Goal: Transaction & Acquisition: Purchase product/service

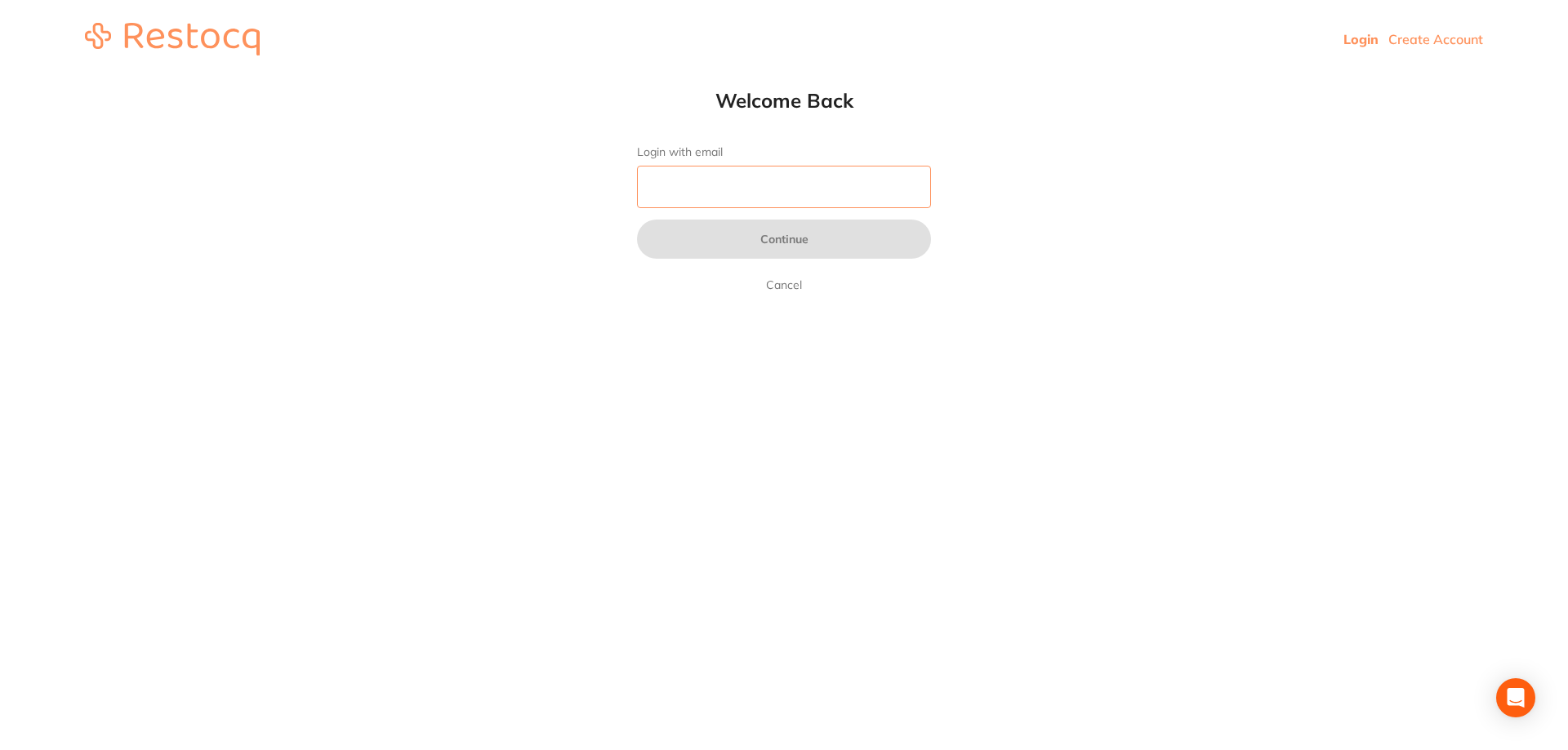
click at [843, 209] on input "Login with email" at bounding box center [784, 187] width 294 height 43
type input "[EMAIL_ADDRESS][DOMAIN_NAME]"
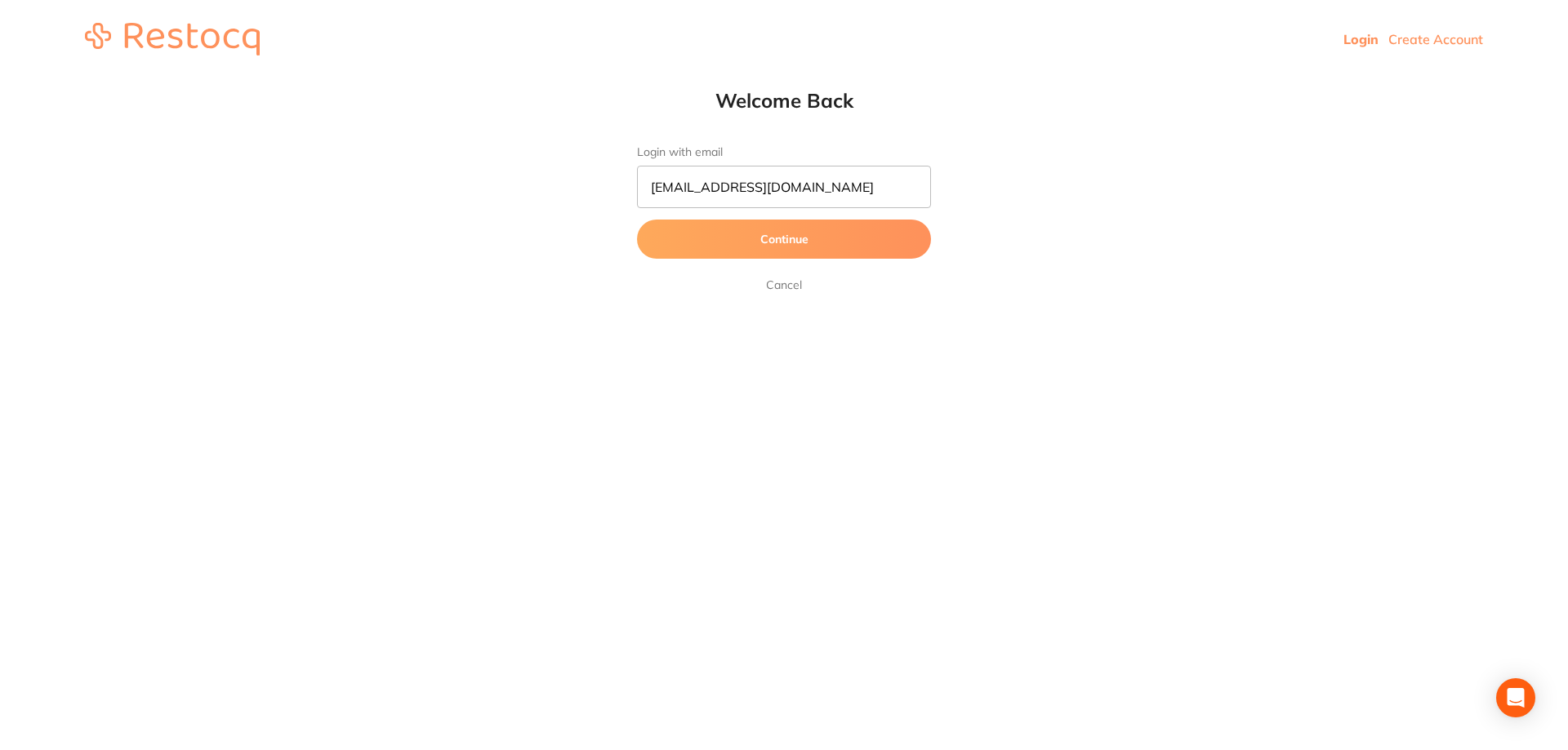
click at [792, 226] on button "Continue" at bounding box center [784, 239] width 294 height 39
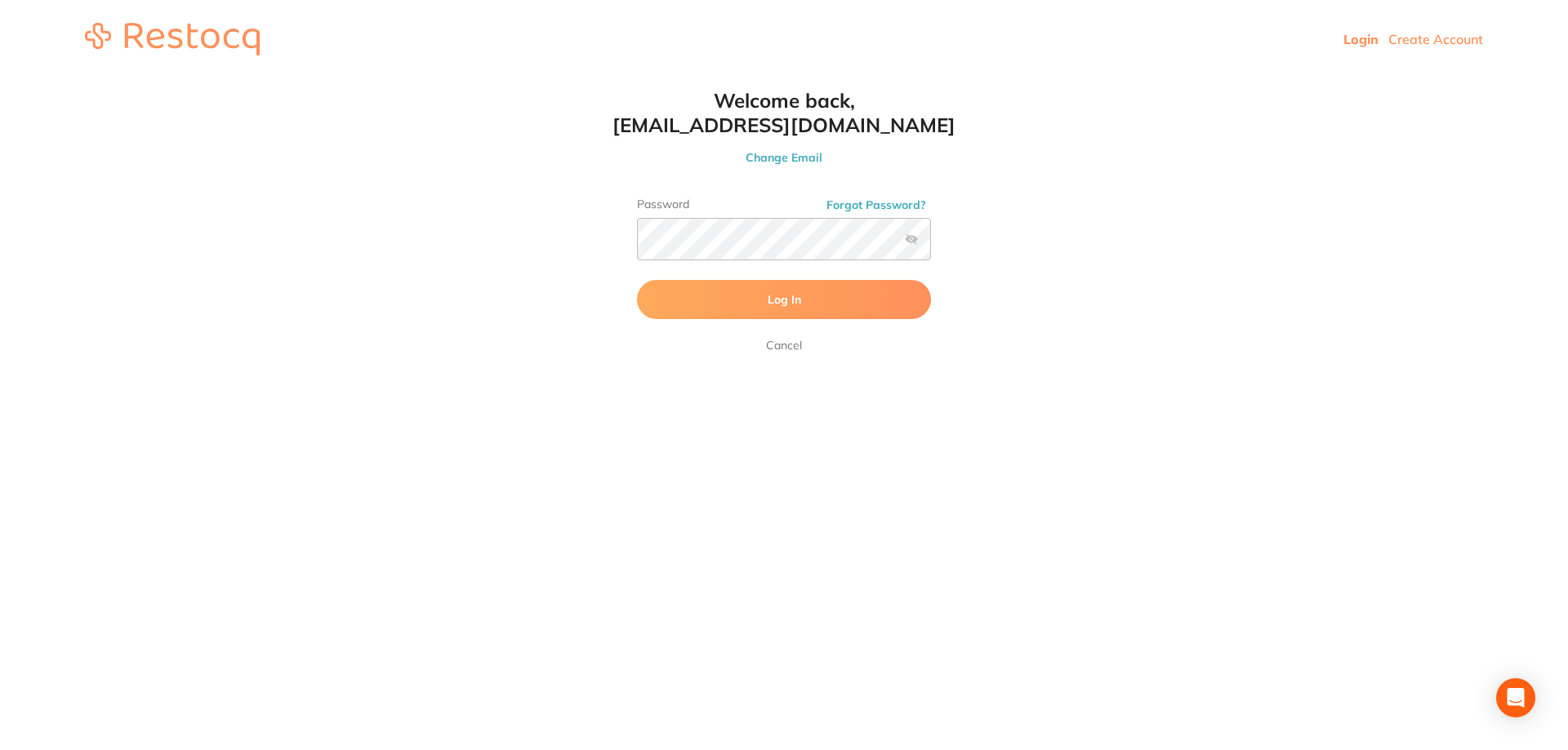
click at [765, 290] on button "Log In" at bounding box center [784, 300] width 294 height 39
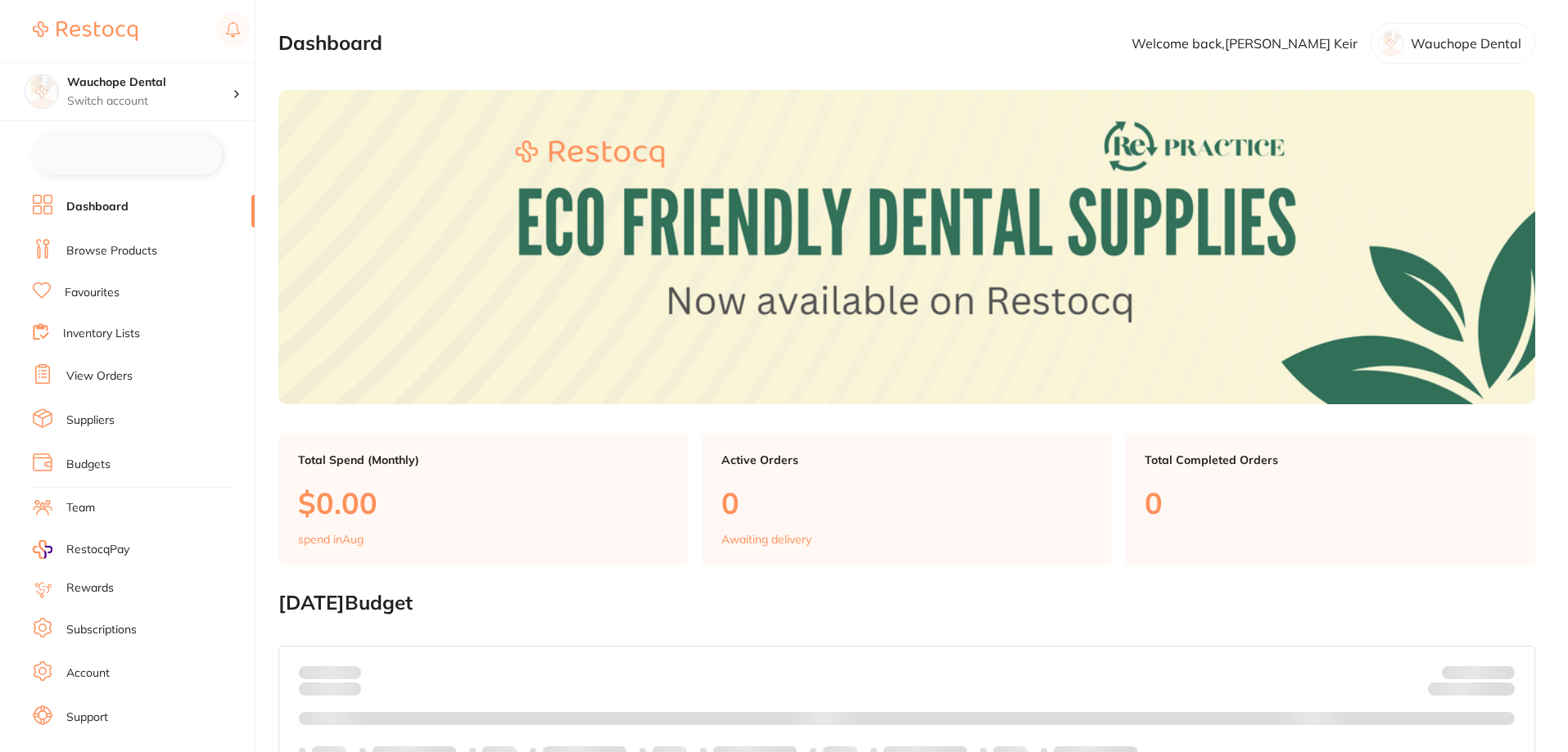
checkbox input "false"
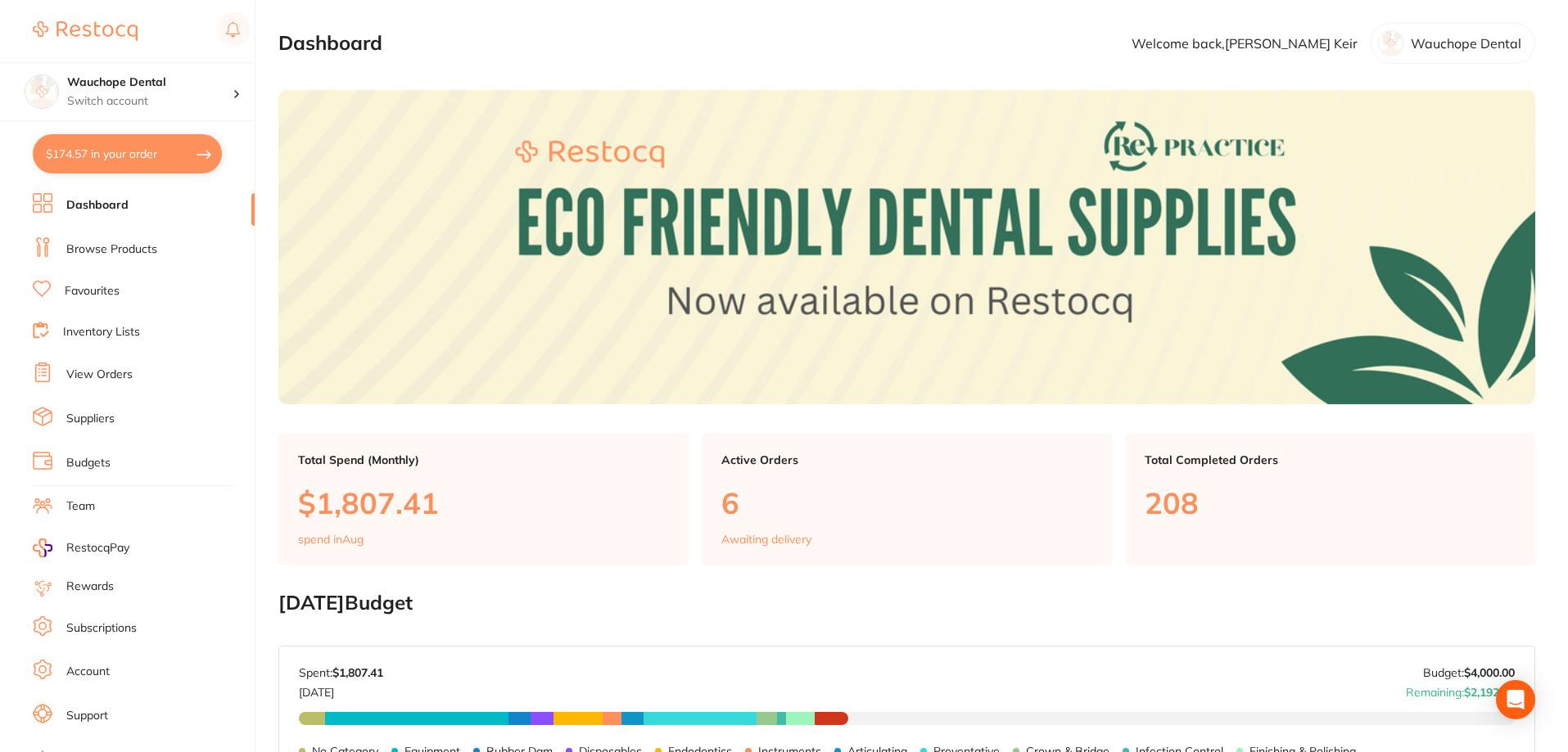
click at [125, 254] on link "Browse Products" at bounding box center [112, 249] width 91 height 16
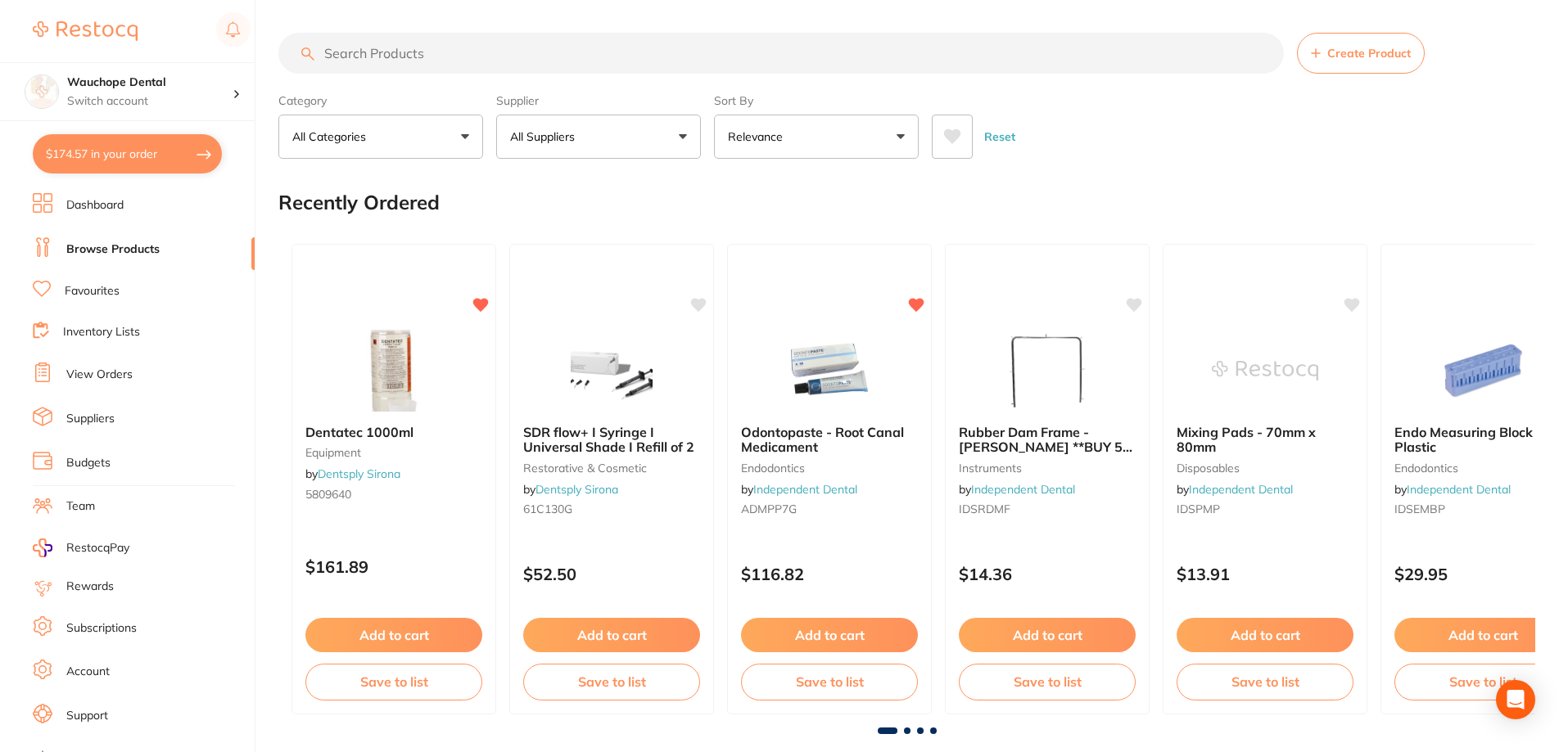
click at [547, 134] on p "All Suppliers" at bounding box center [546, 136] width 71 height 16
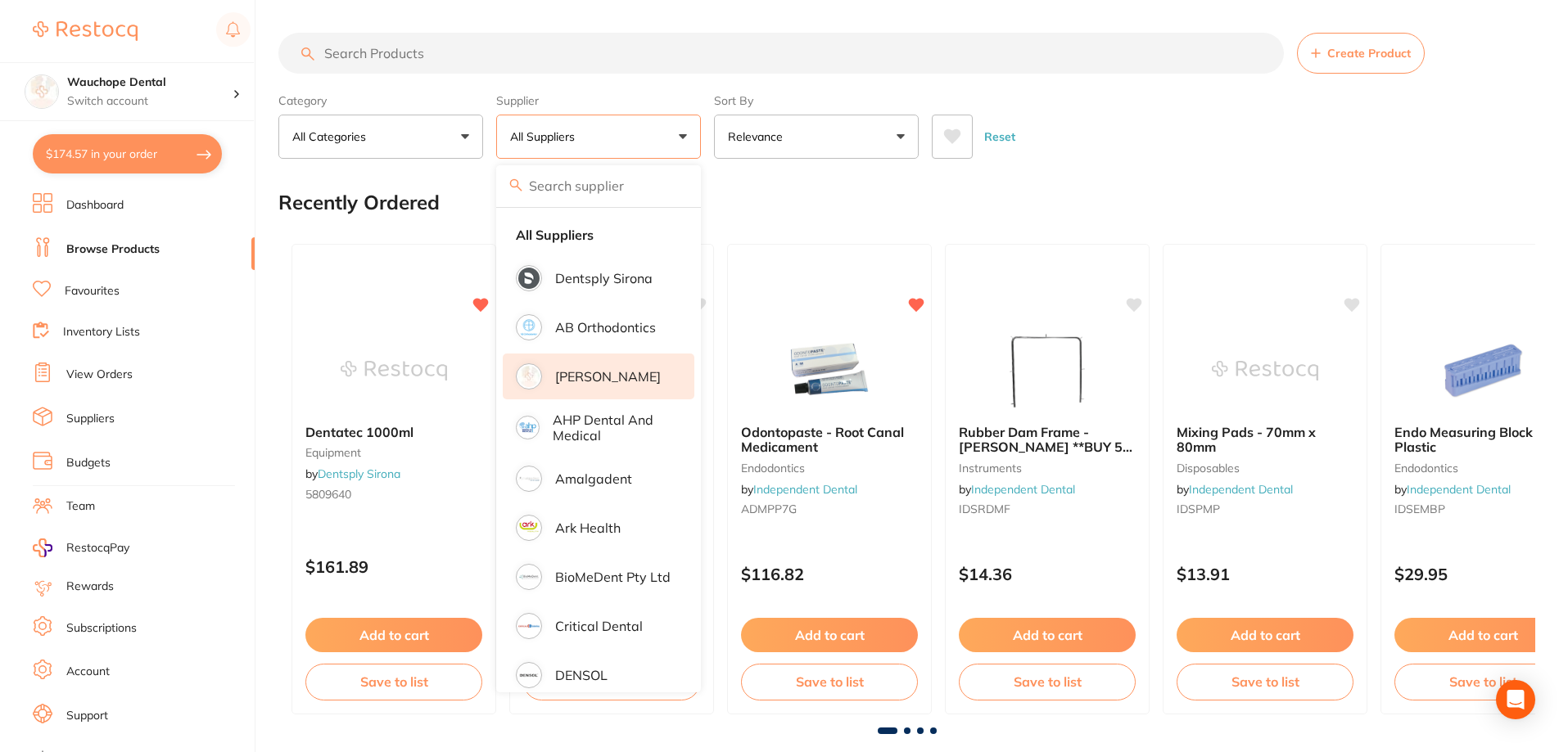
click at [608, 285] on p "Dentsply Sirona" at bounding box center [603, 278] width 97 height 15
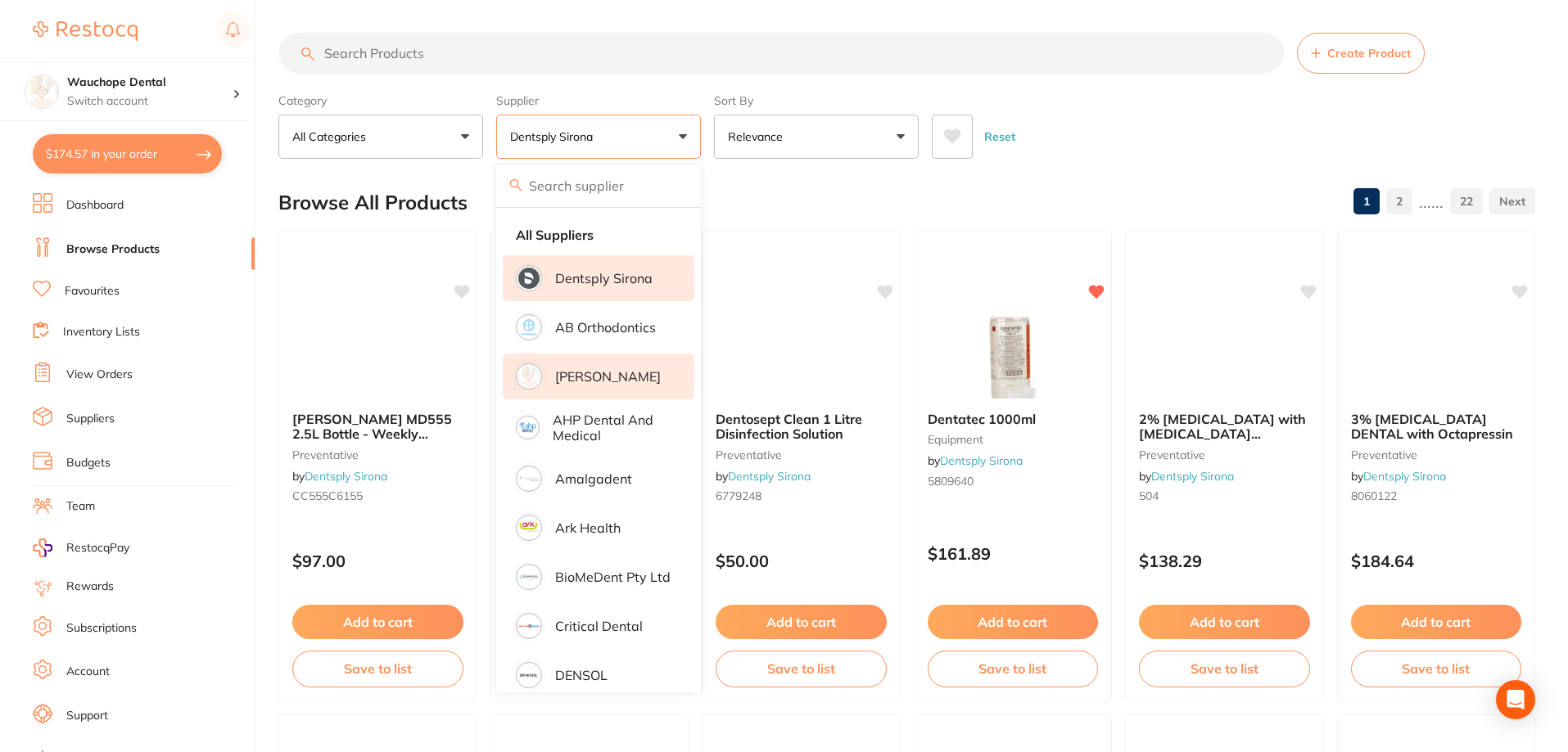
click at [609, 379] on p "[PERSON_NAME]" at bounding box center [608, 376] width 106 height 15
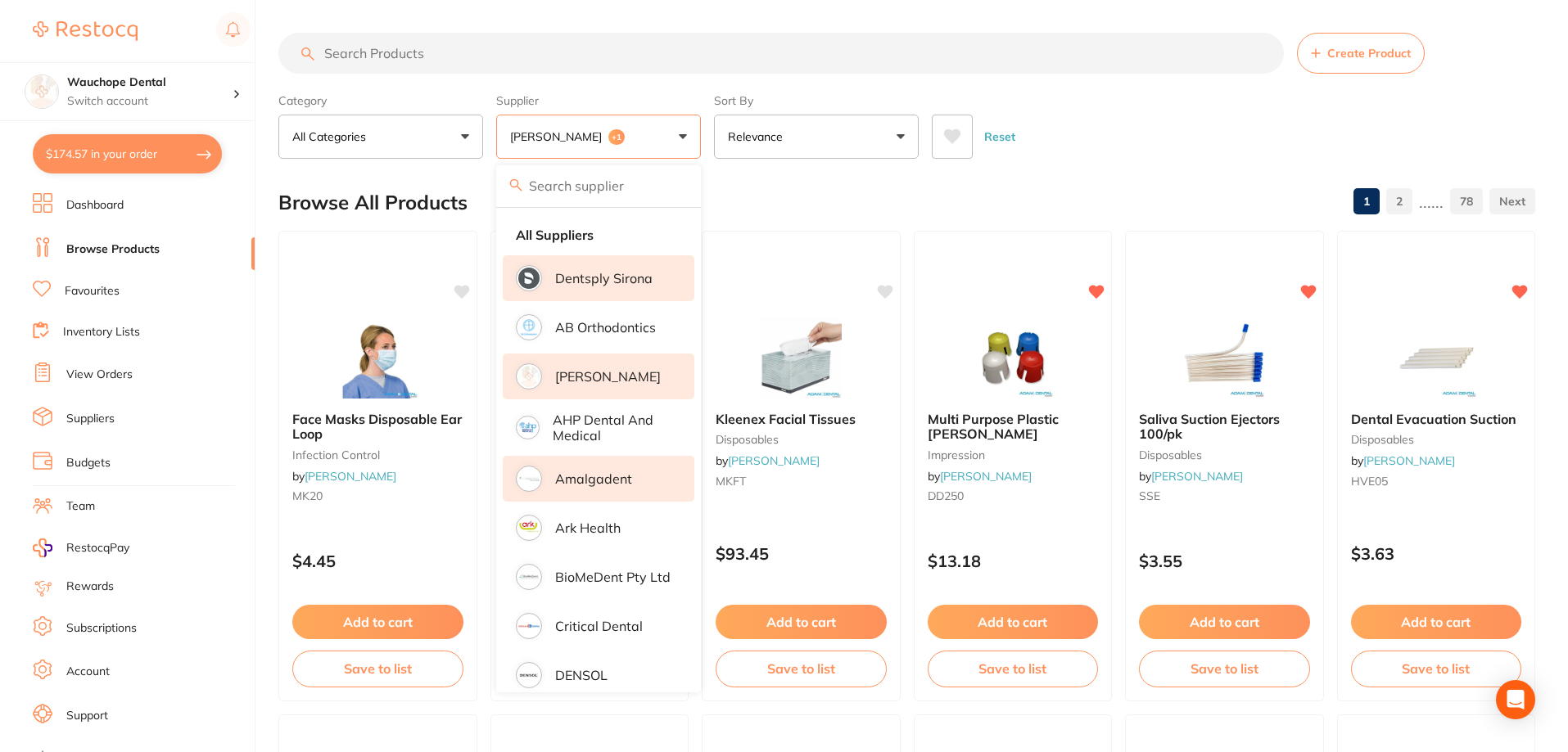
click at [603, 491] on li "Amalgadent" at bounding box center [598, 479] width 191 height 46
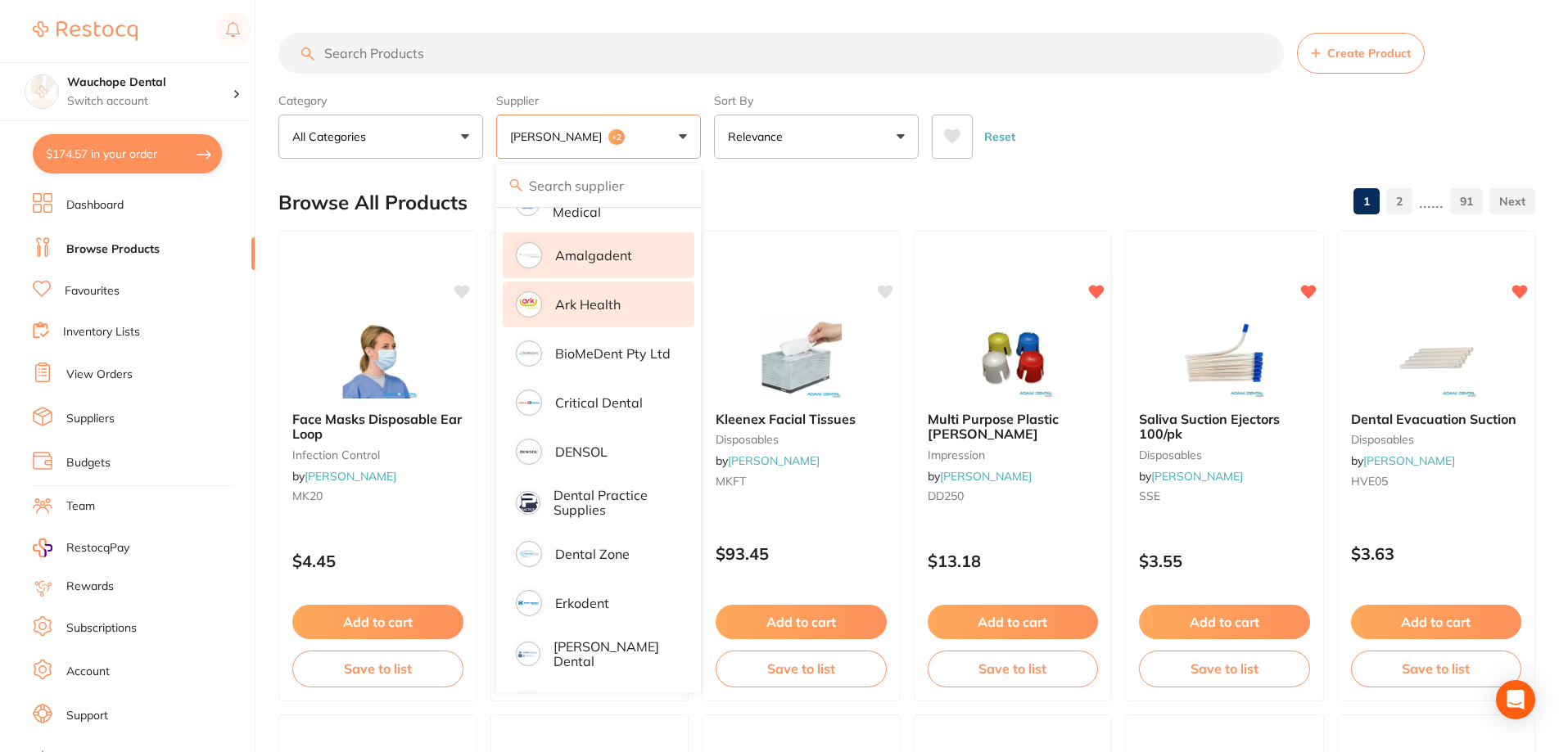
scroll to position [246, 0]
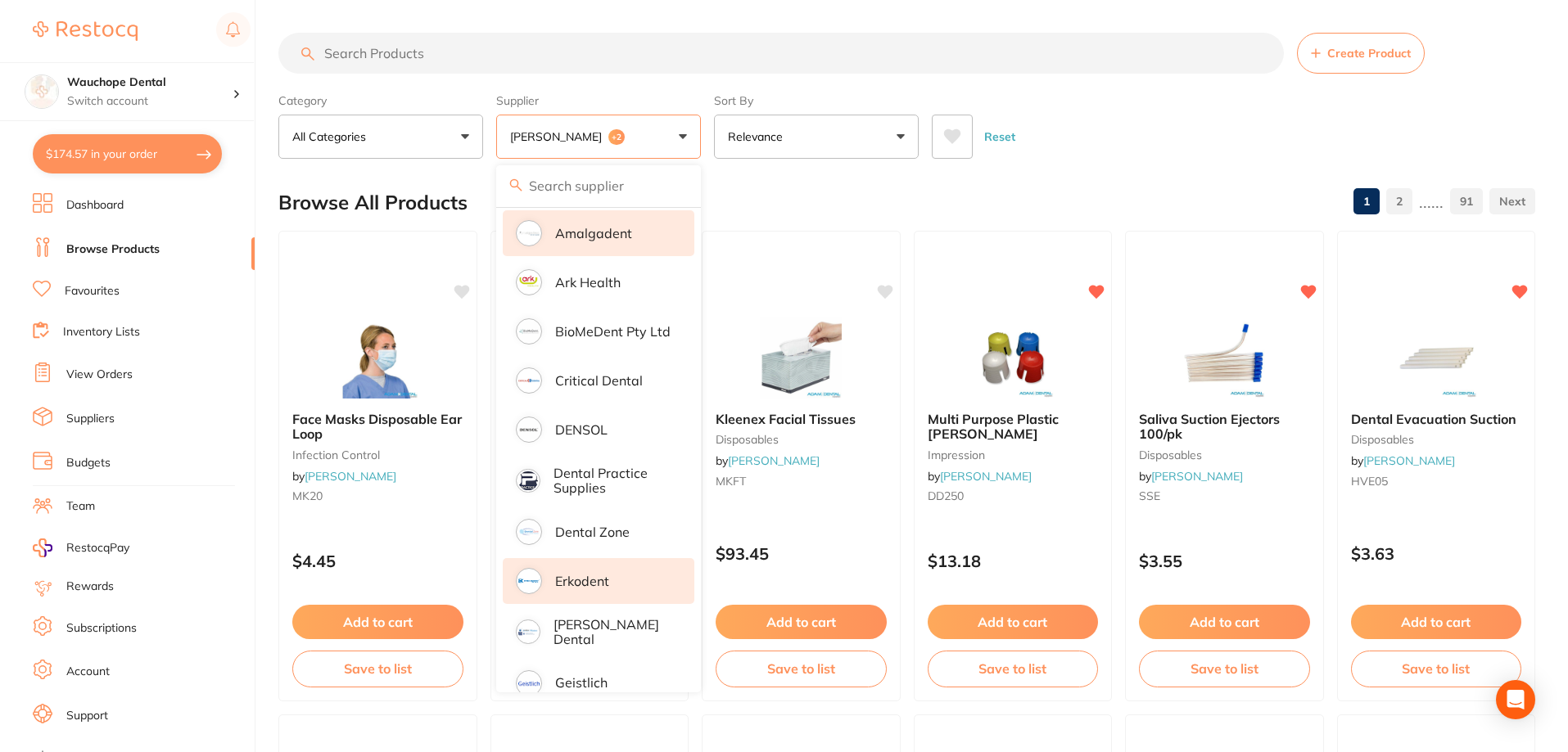
click at [620, 586] on li "Erkodent" at bounding box center [598, 581] width 191 height 46
click at [636, 643] on li "[PERSON_NAME] Dental" at bounding box center [598, 633] width 191 height 50
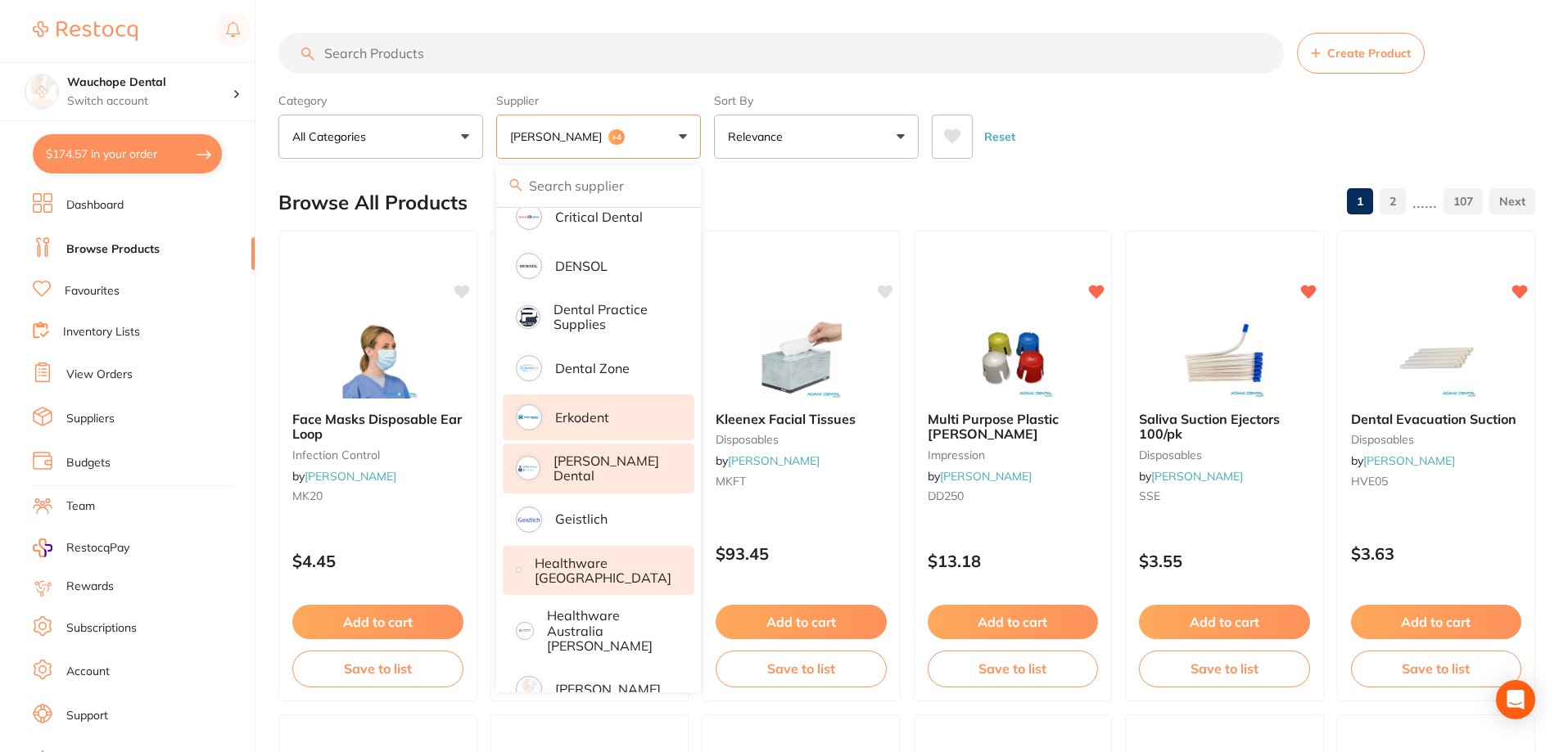
scroll to position [491, 0]
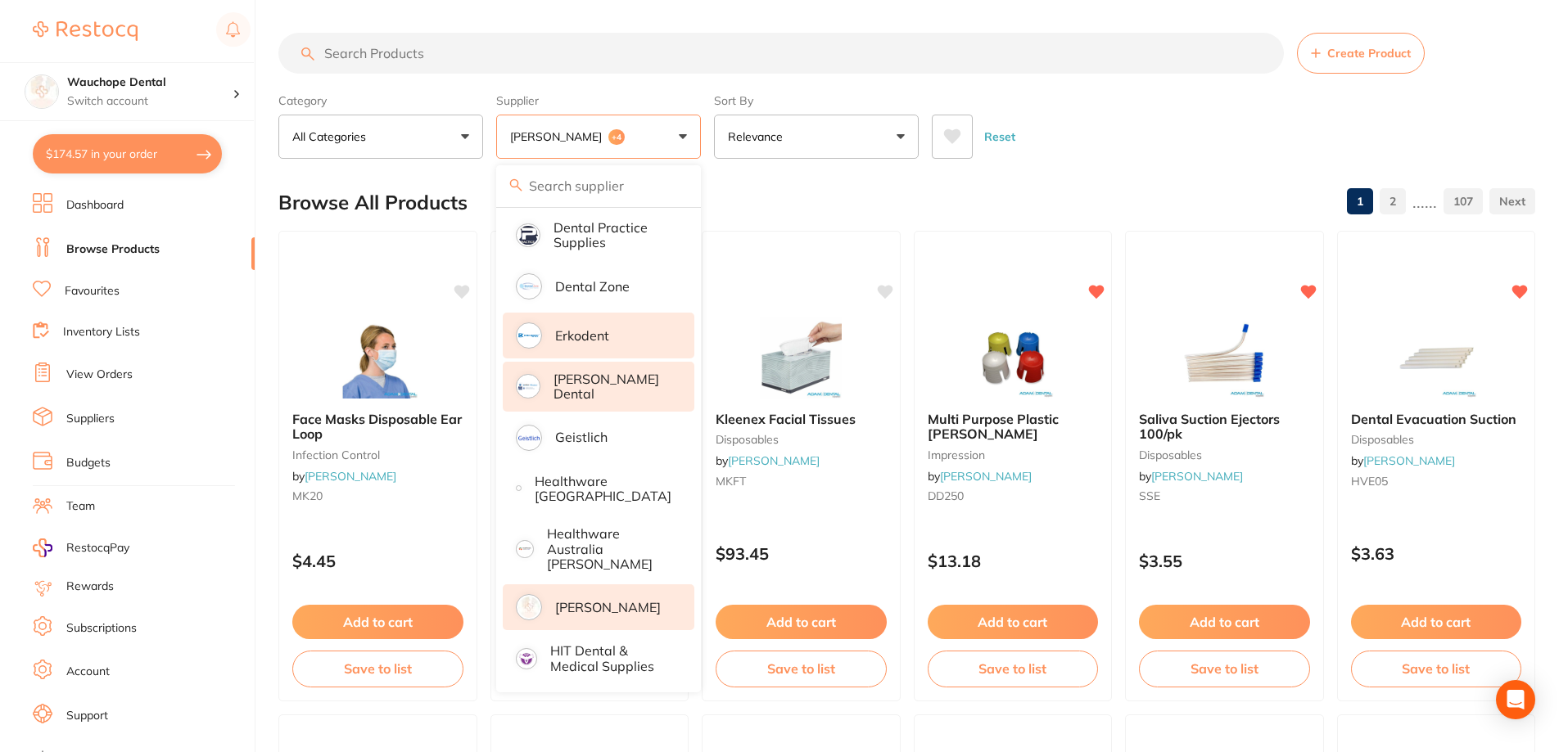
click at [625, 600] on p "[PERSON_NAME]" at bounding box center [608, 607] width 106 height 15
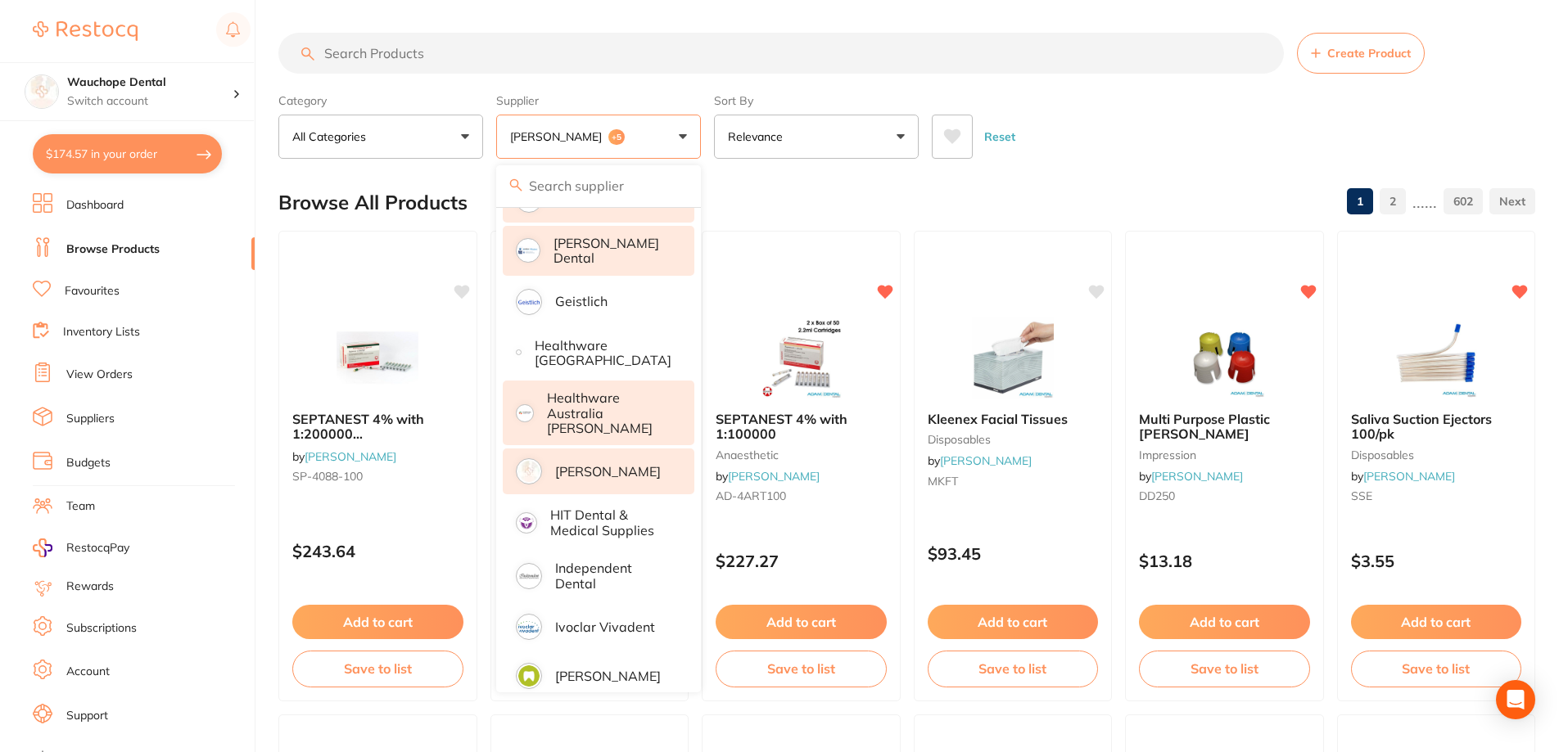
scroll to position [655, 0]
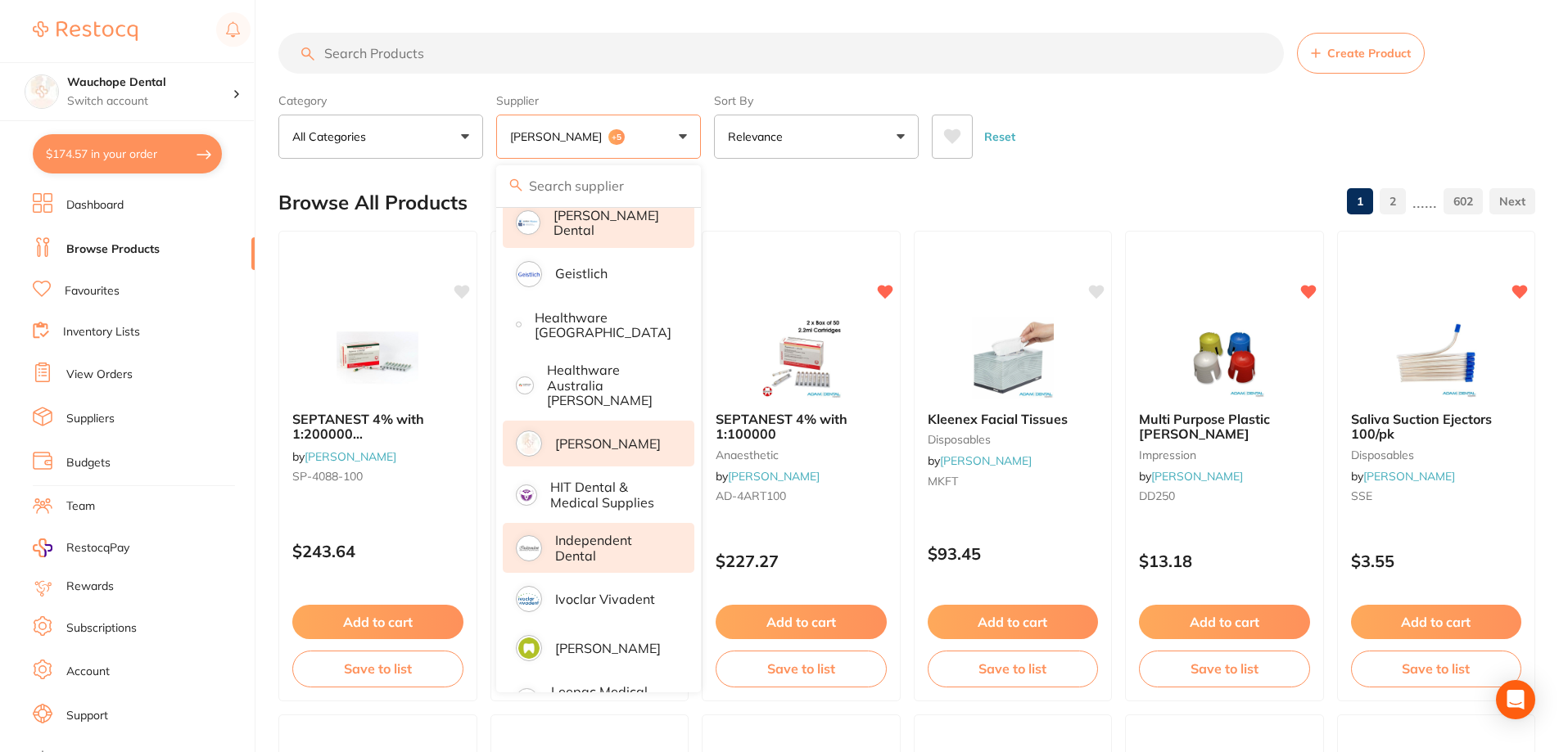
click at [634, 549] on li "Independent Dental" at bounding box center [598, 548] width 191 height 50
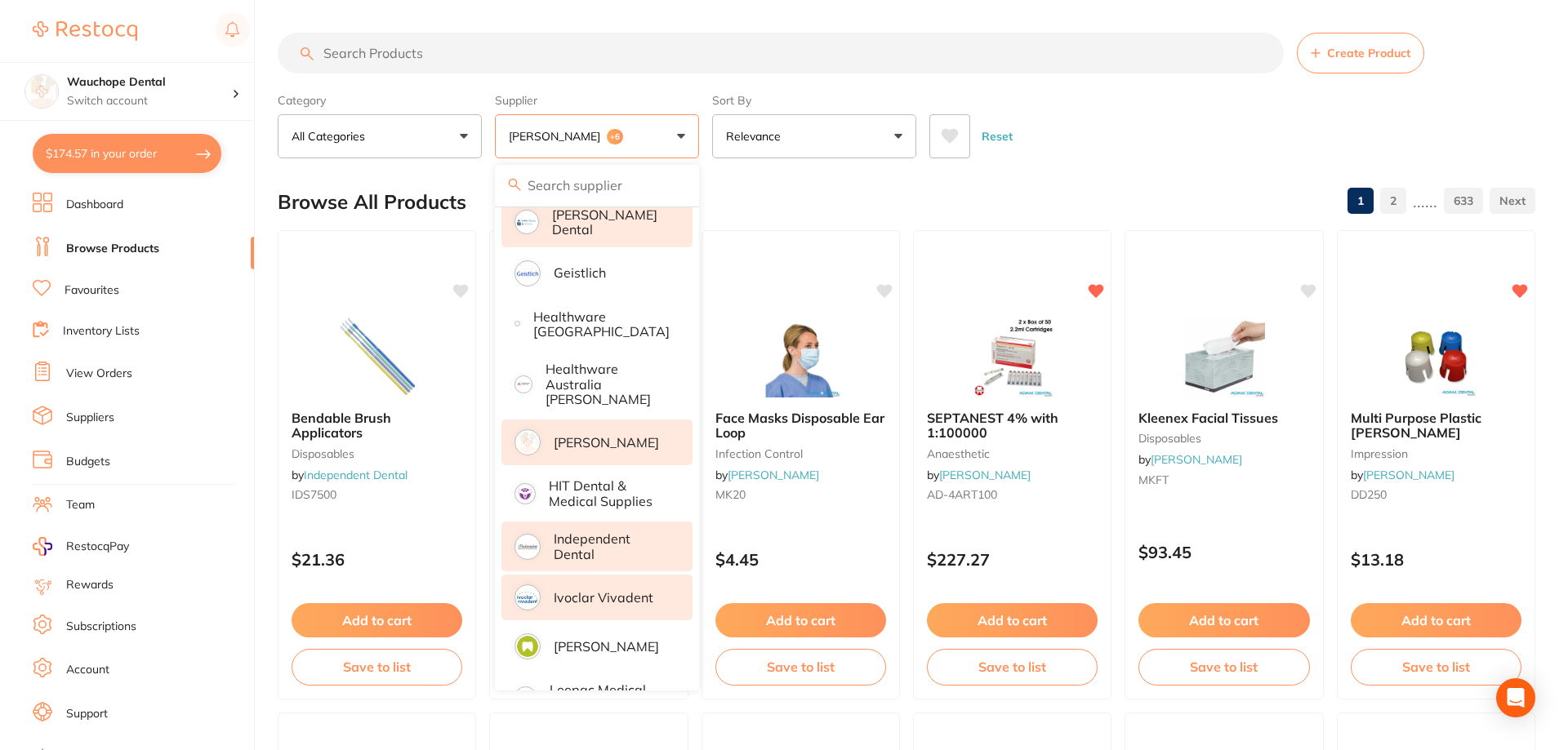
click at [623, 590] on p "Ivoclar Vivadent" at bounding box center [604, 597] width 99 height 15
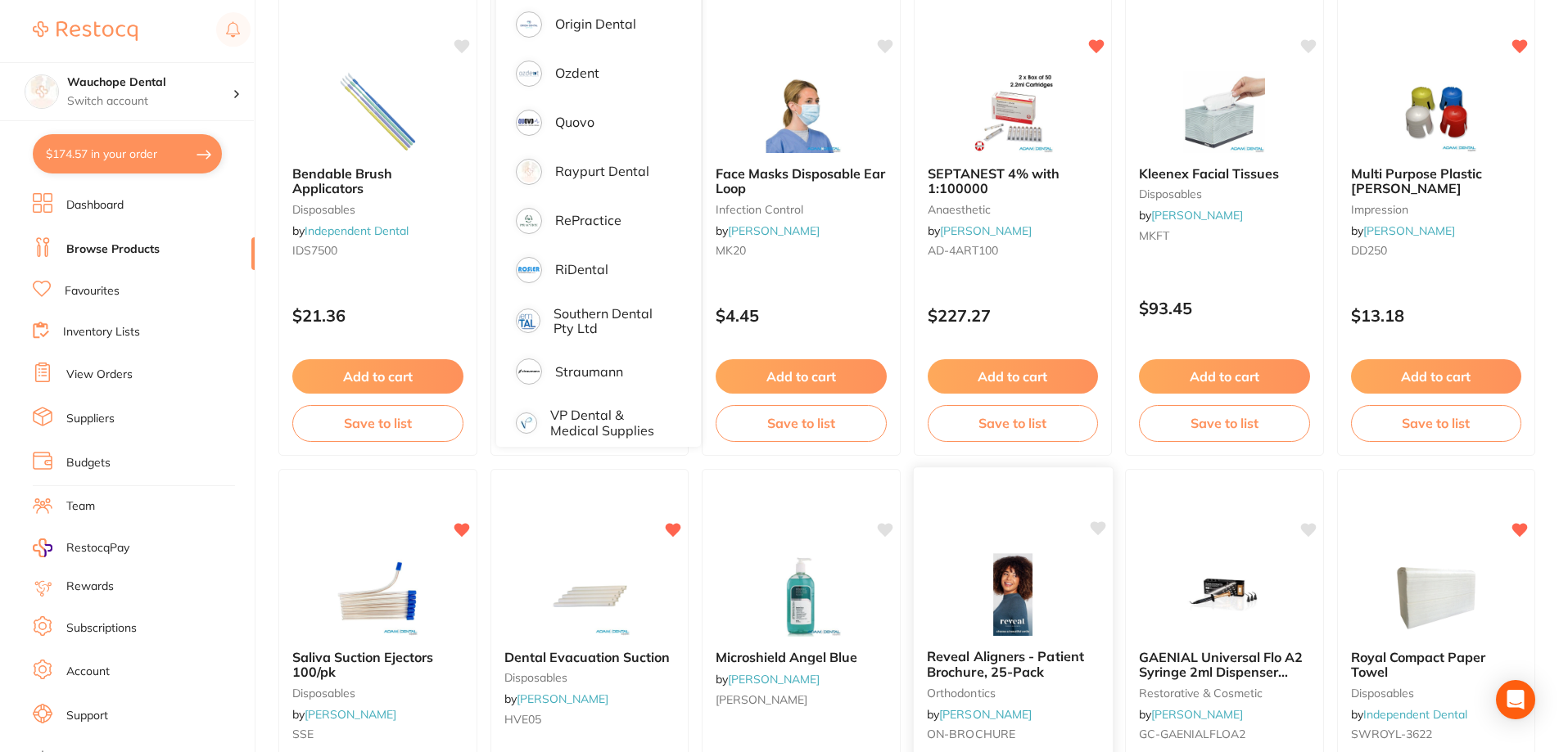
scroll to position [0, 0]
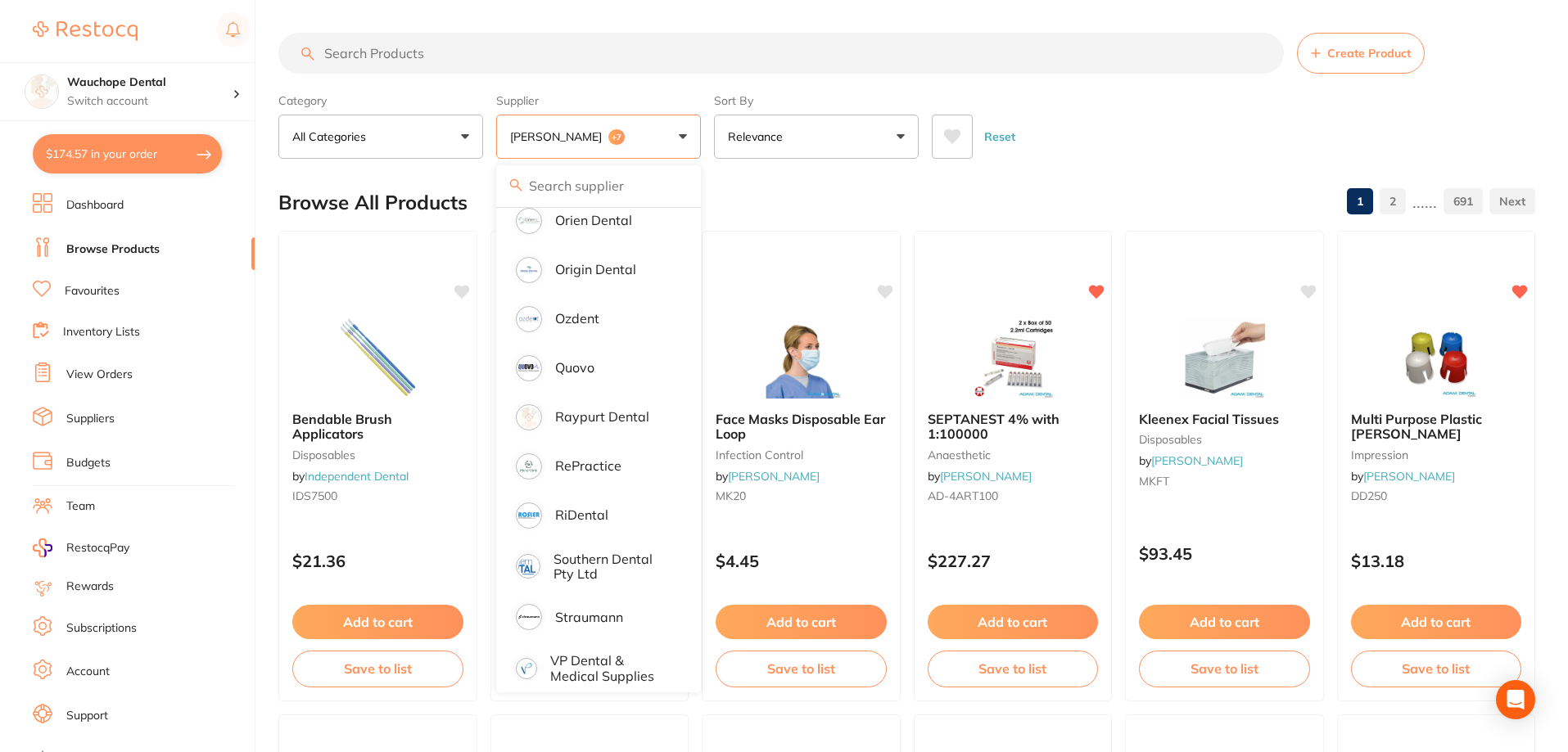
click at [855, 198] on div "Browse All Products 1 2 ...... 691" at bounding box center [907, 203] width 1257 height 55
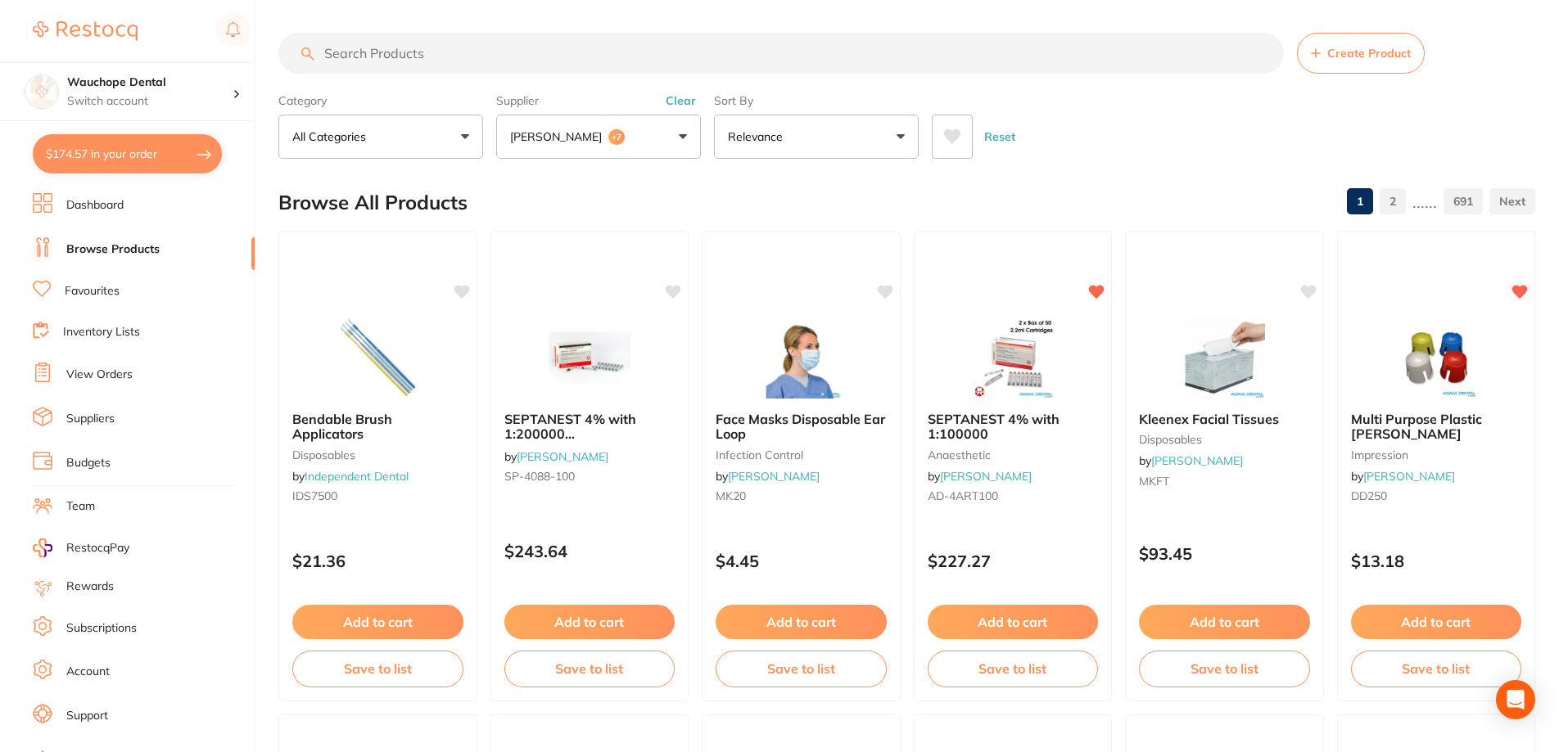
click at [542, 58] on input "search" at bounding box center [781, 53] width 1006 height 41
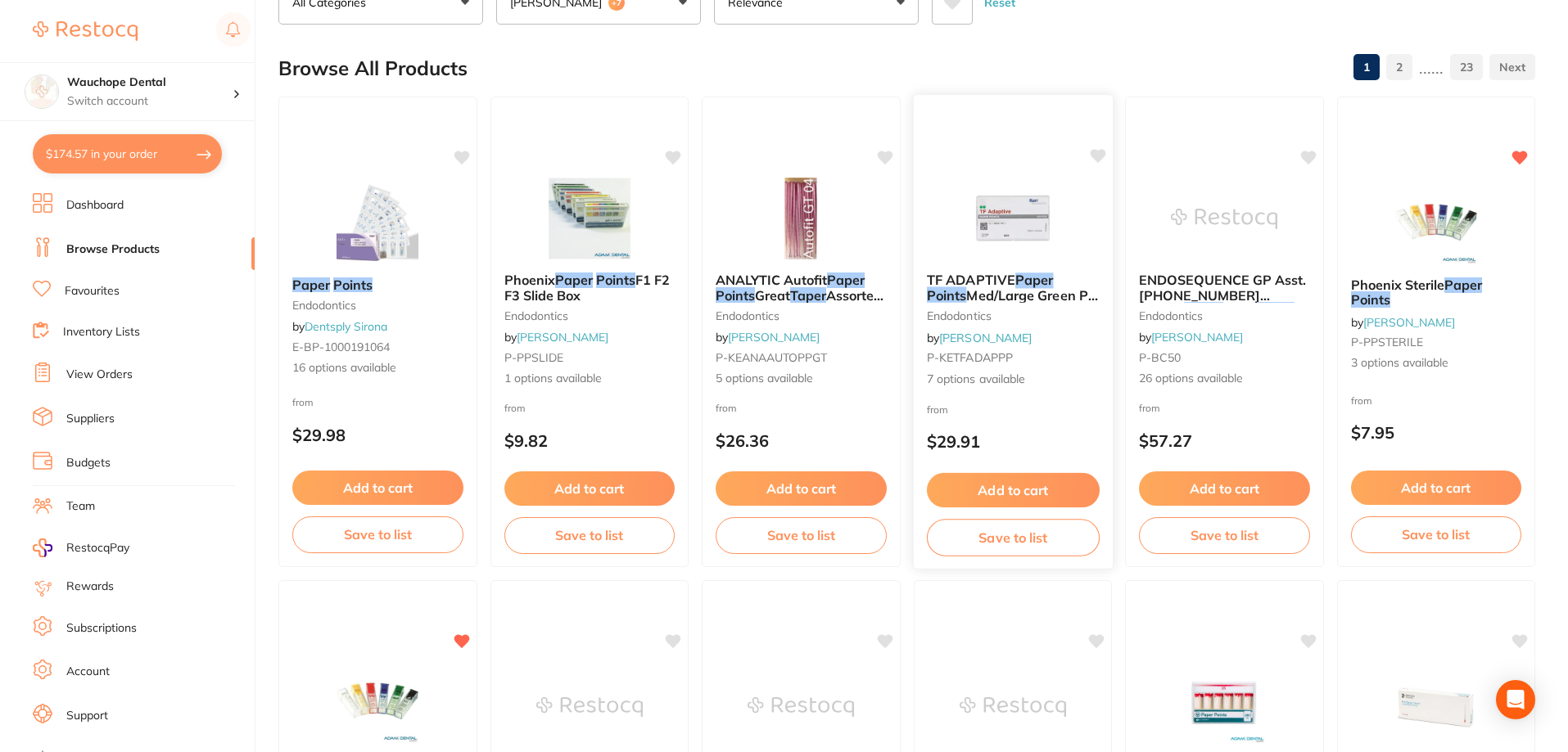
scroll to position [164, 0]
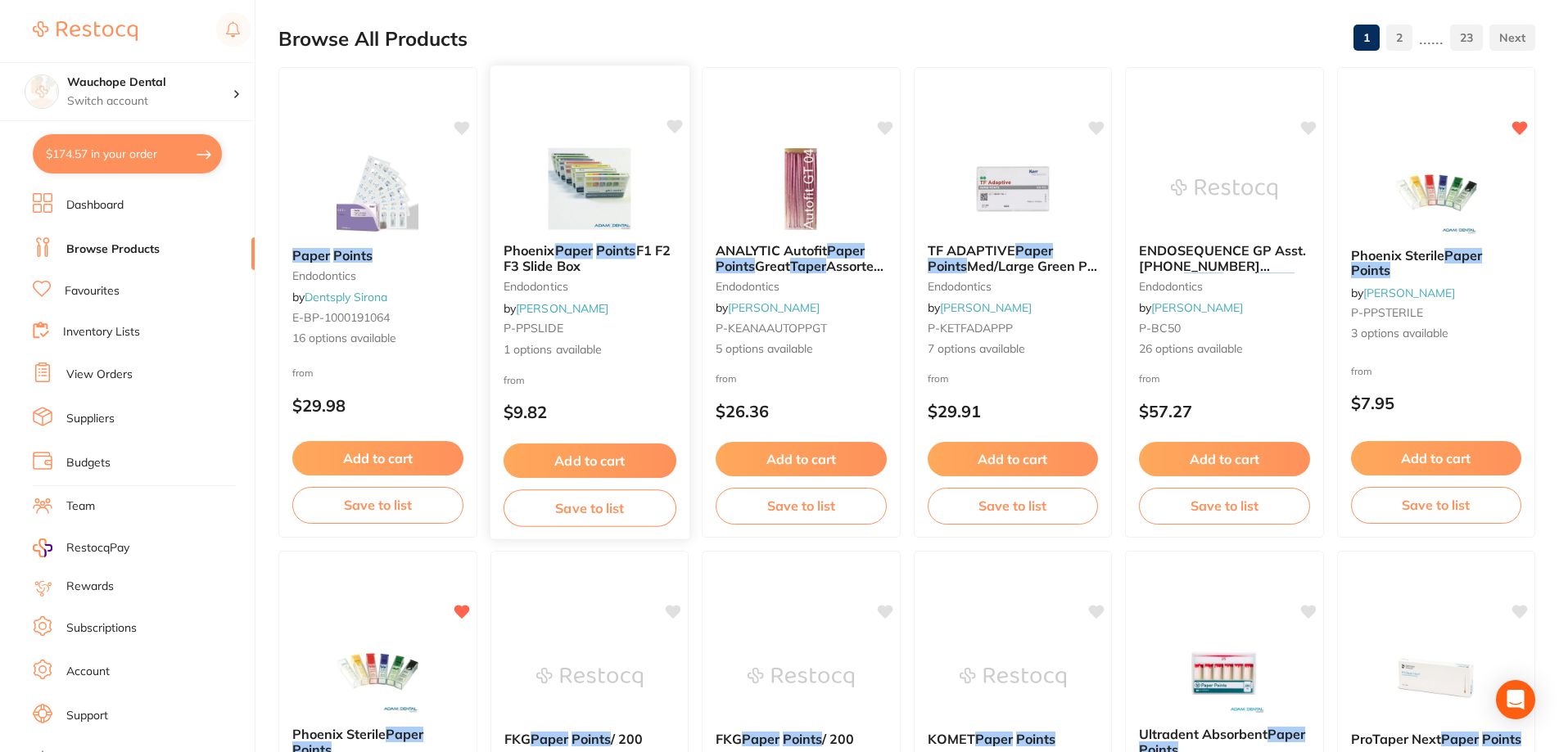
click at [565, 204] on img at bounding box center [589, 189] width 108 height 83
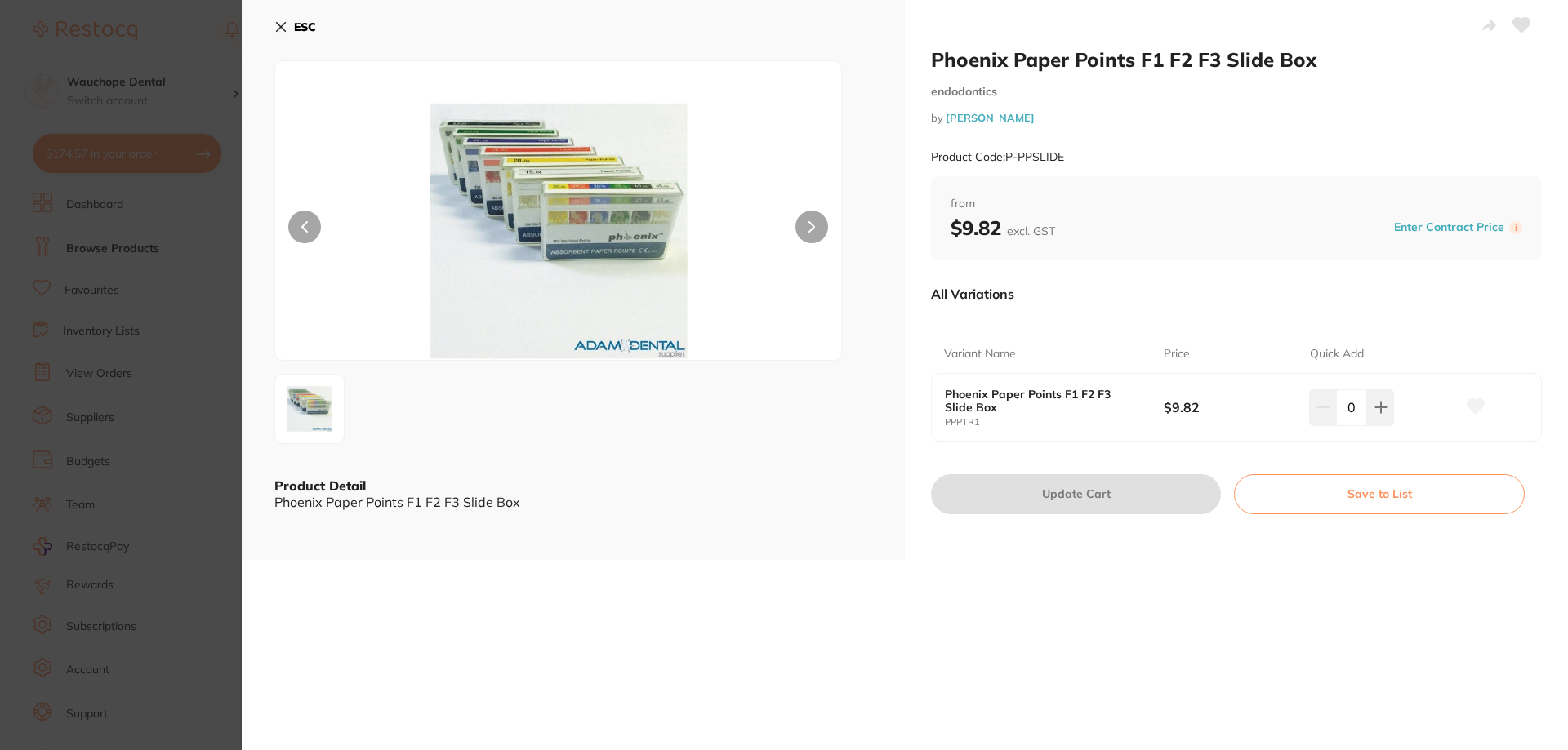
click at [168, 288] on section "Phoenix Paper Points F1 F2 F3 Slide Box endodontics by [PERSON_NAME] Product Co…" at bounding box center [784, 375] width 1568 height 750
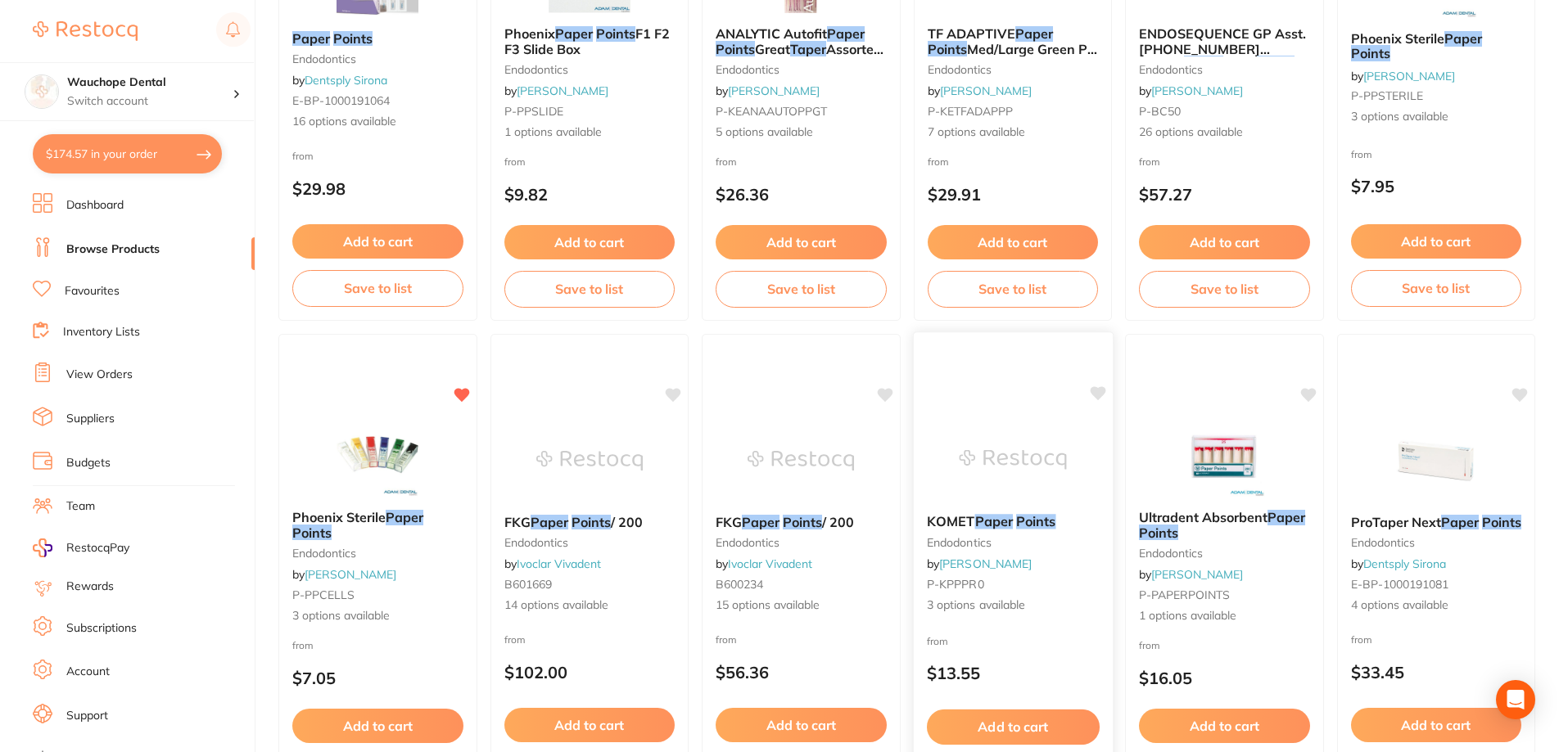
scroll to position [409, 0]
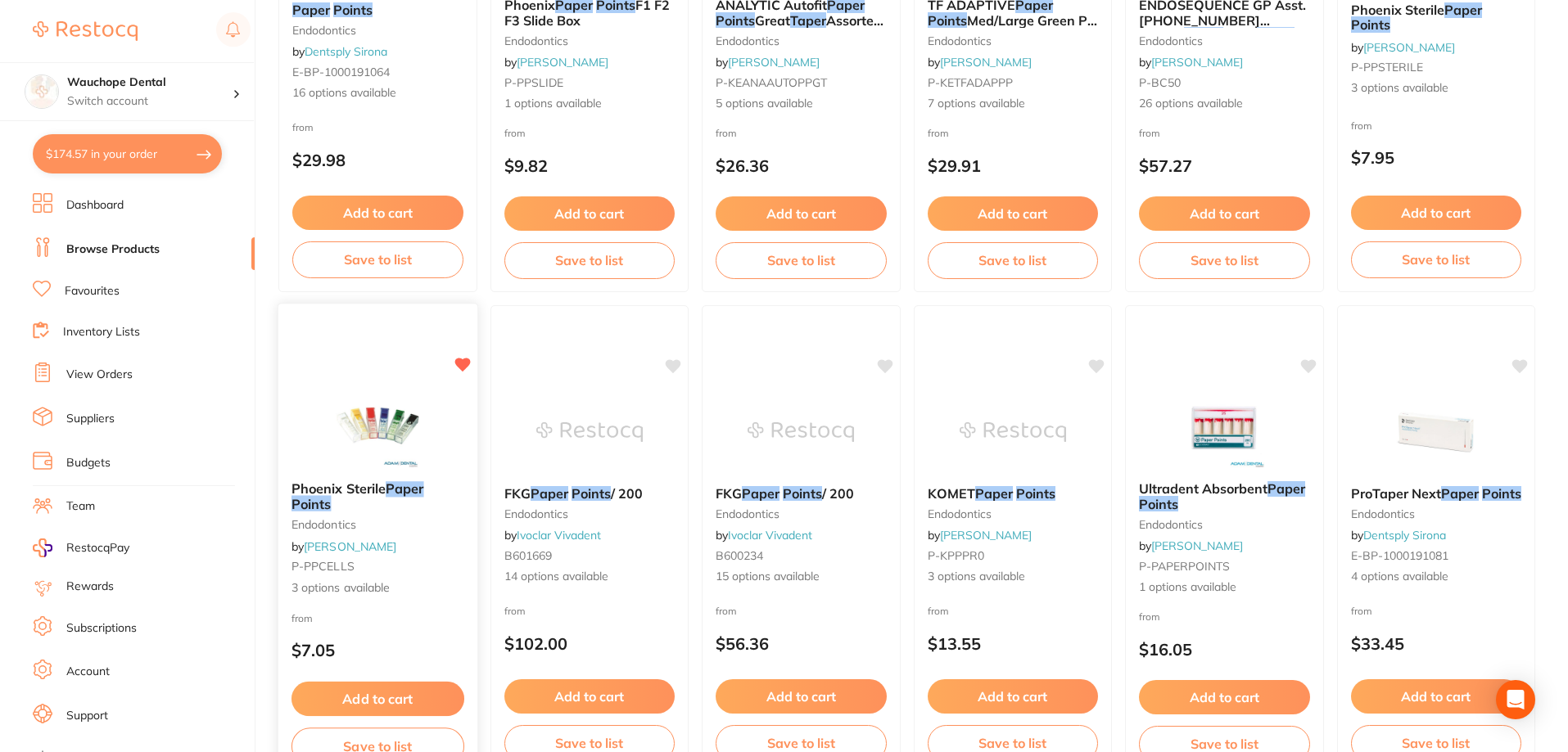
click at [352, 416] on img at bounding box center [377, 426] width 108 height 83
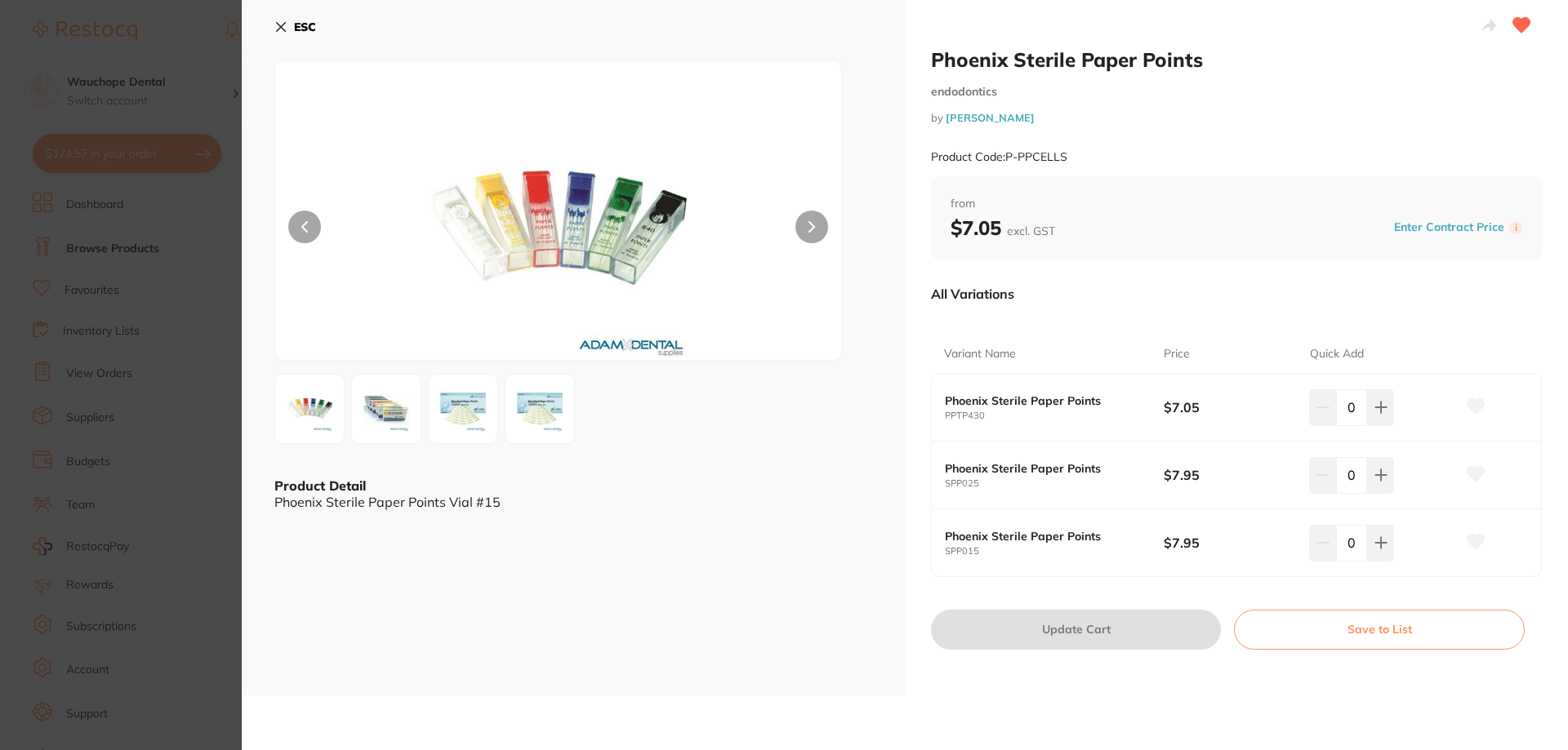
click at [415, 398] on button at bounding box center [386, 408] width 70 height 70
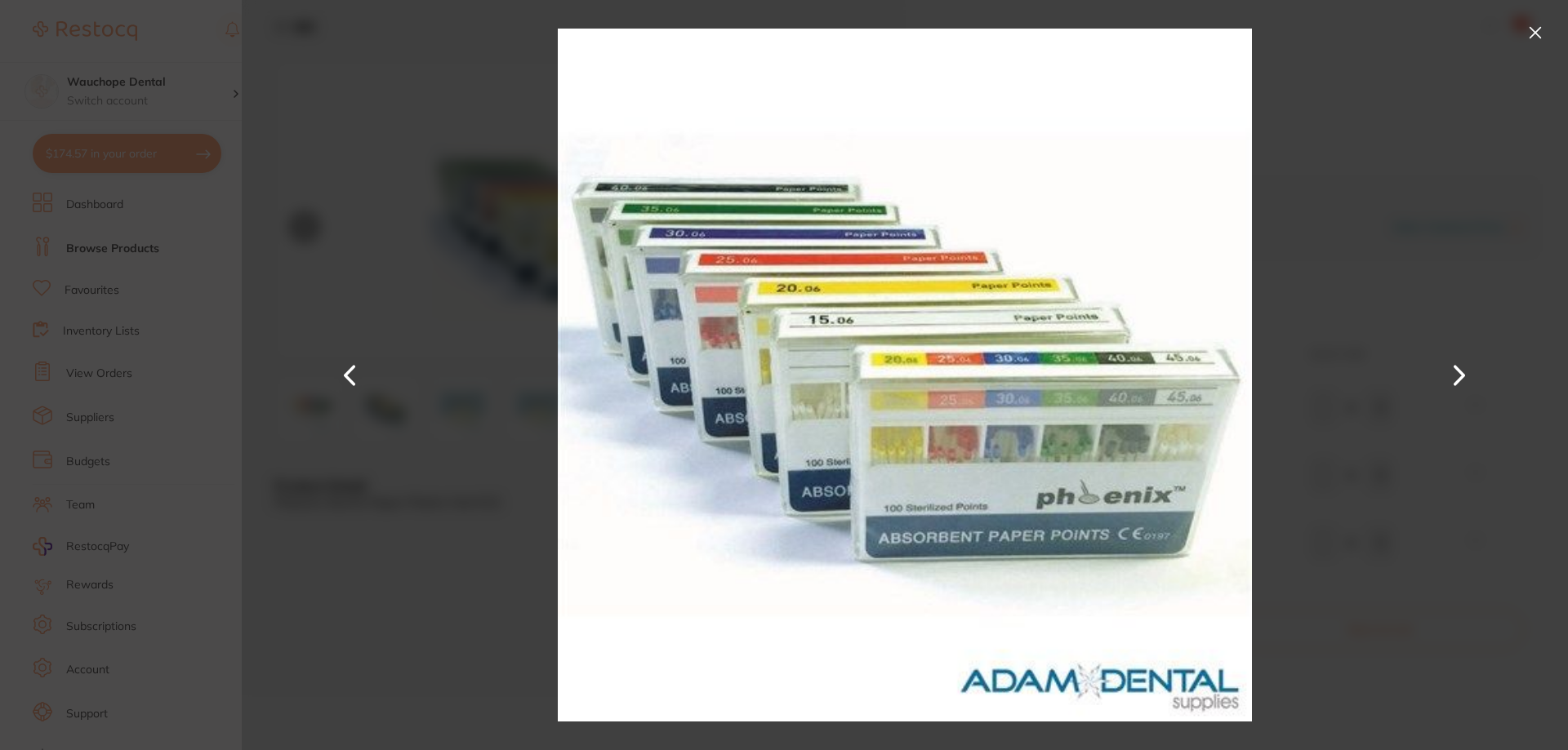
click at [1534, 26] on button at bounding box center [1535, 32] width 26 height 26
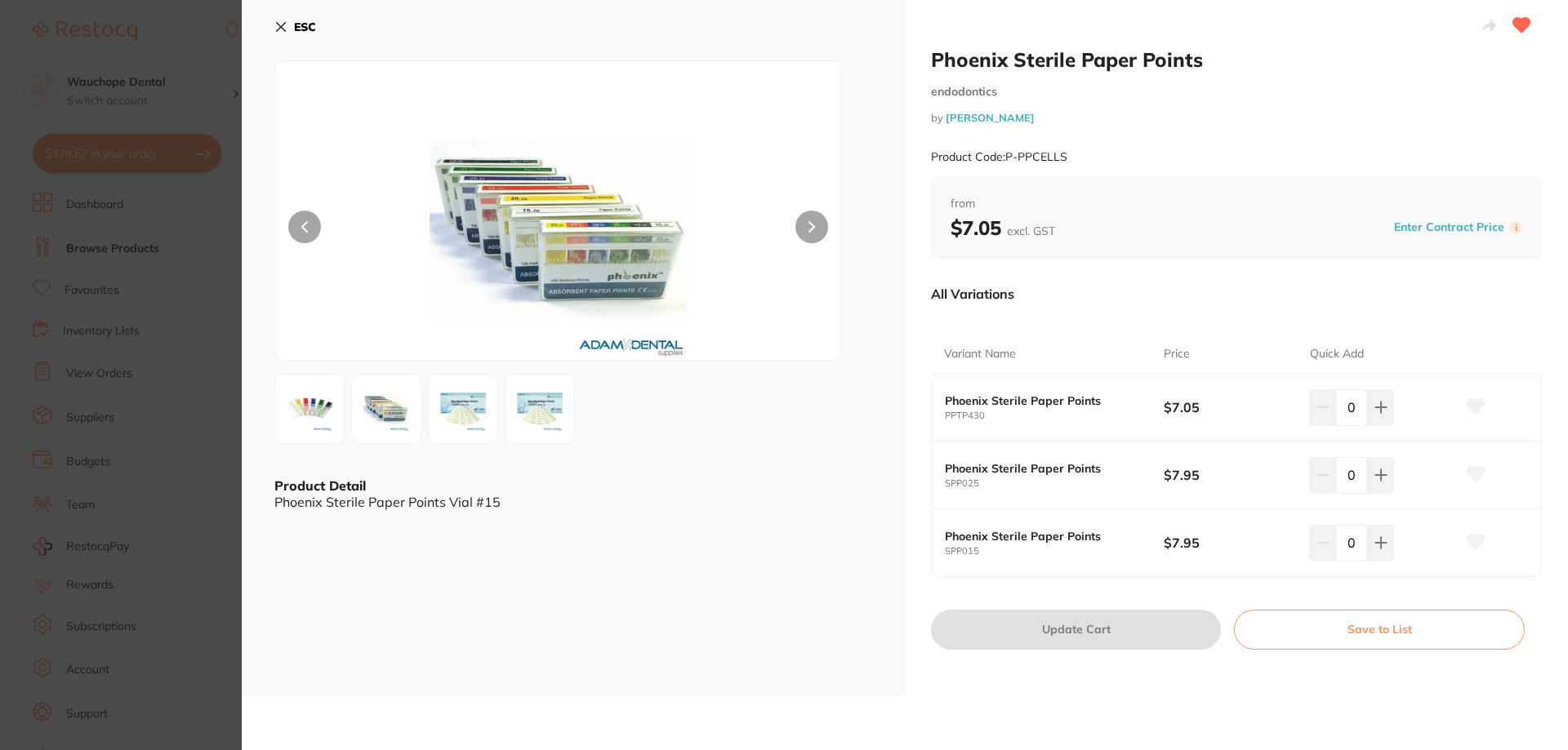
drag, startPoint x: 193, startPoint y: 182, endPoint x: 210, endPoint y: 183, distance: 17.0
click at [194, 181] on section "Phoenix Sterile Paper Points endodontics by [PERSON_NAME] Product Code: P-PPCEL…" at bounding box center [784, 375] width 1568 height 750
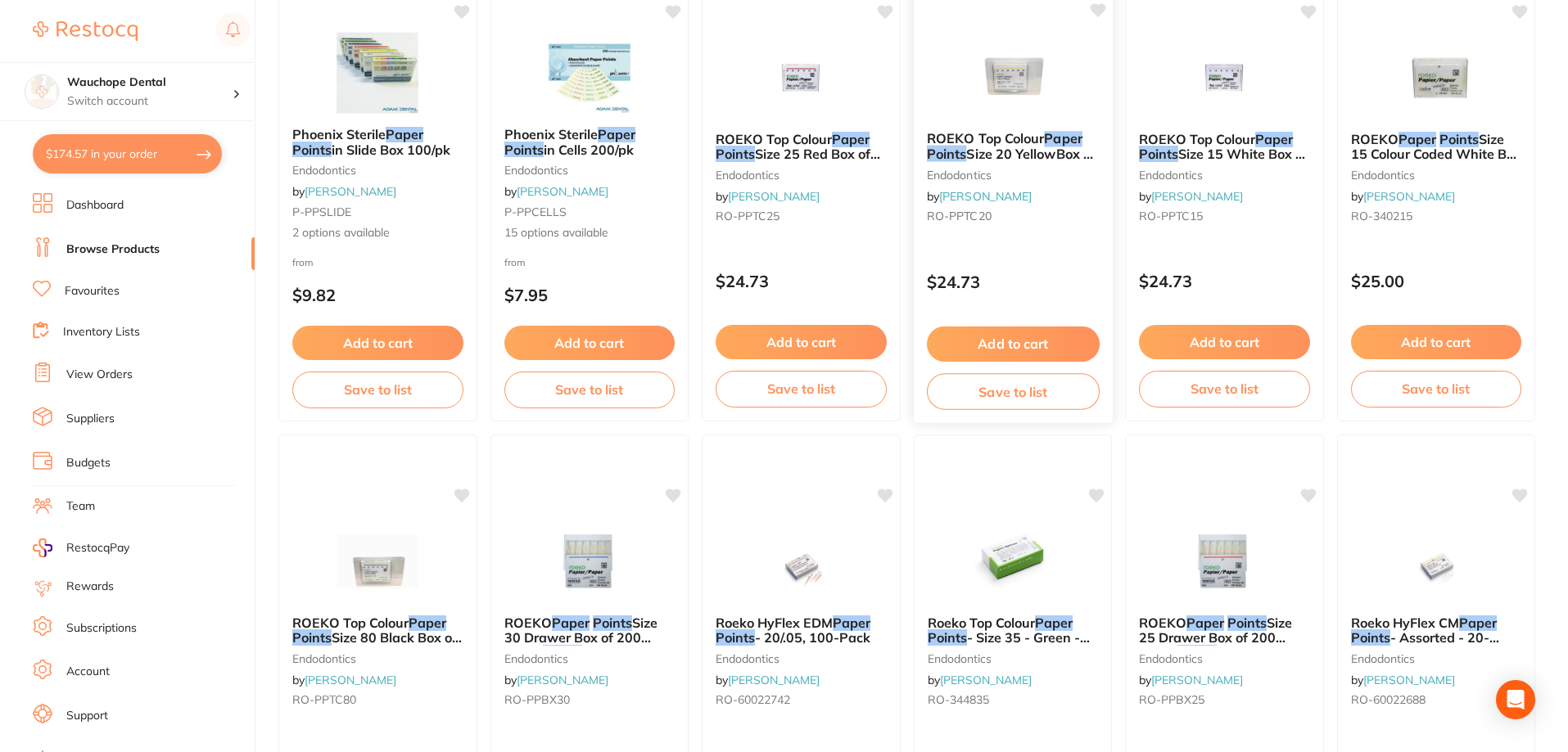
scroll to position [2129, 0]
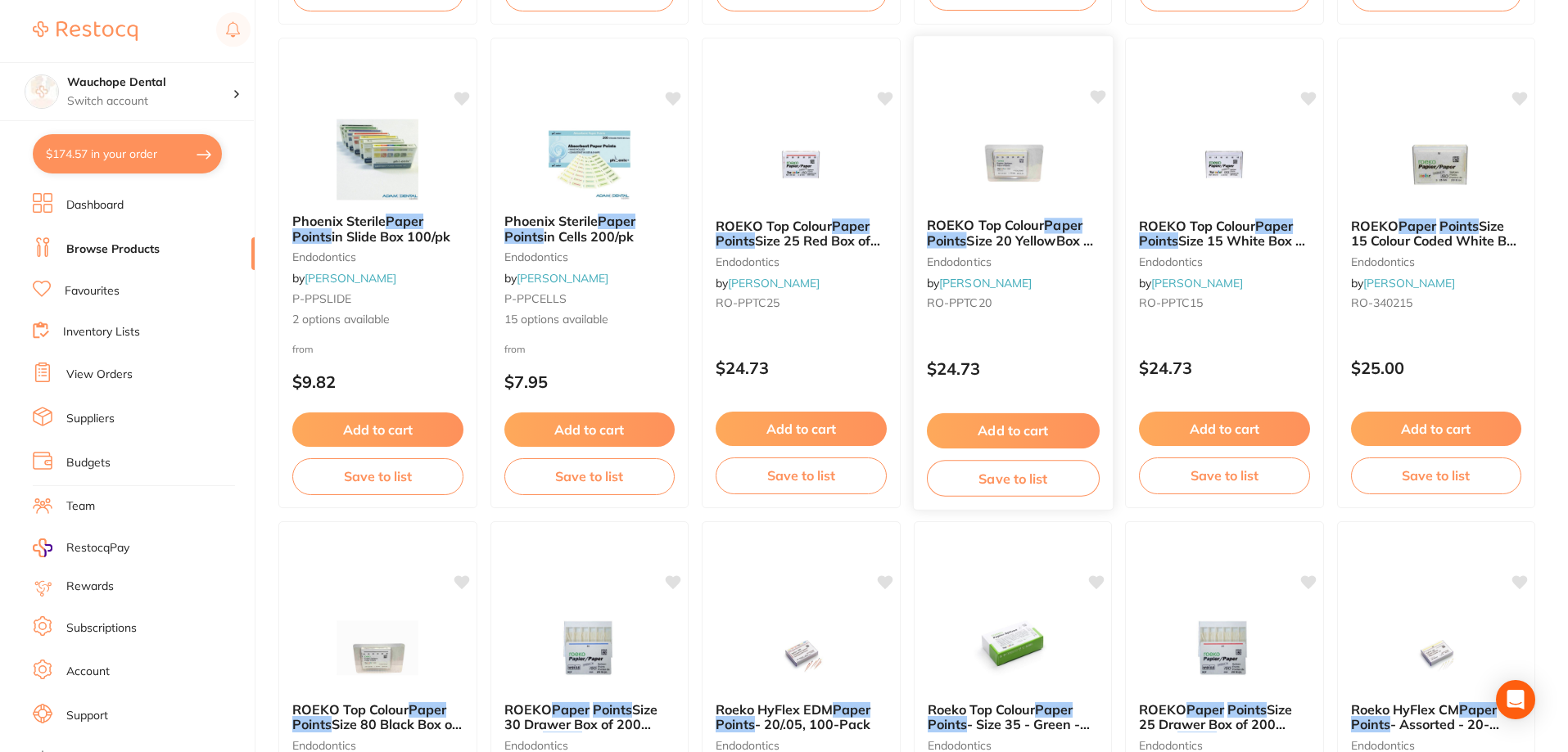
click at [1009, 162] on img at bounding box center [1012, 163] width 108 height 83
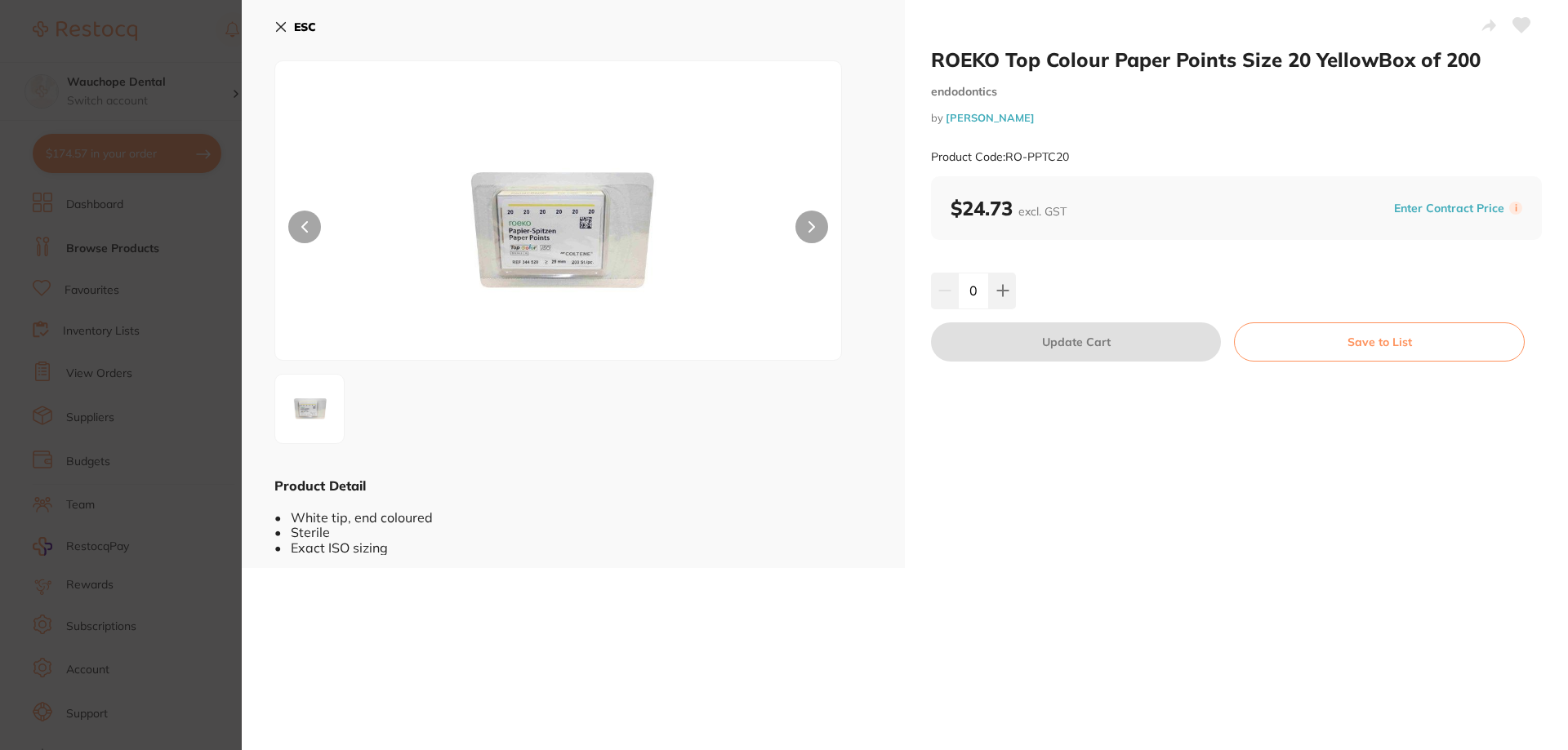
click at [151, 145] on section "ROEKO Top Colour Paper Points Size 20 YellowBox of 200 endodontics by [PERSON_N…" at bounding box center [784, 375] width 1568 height 750
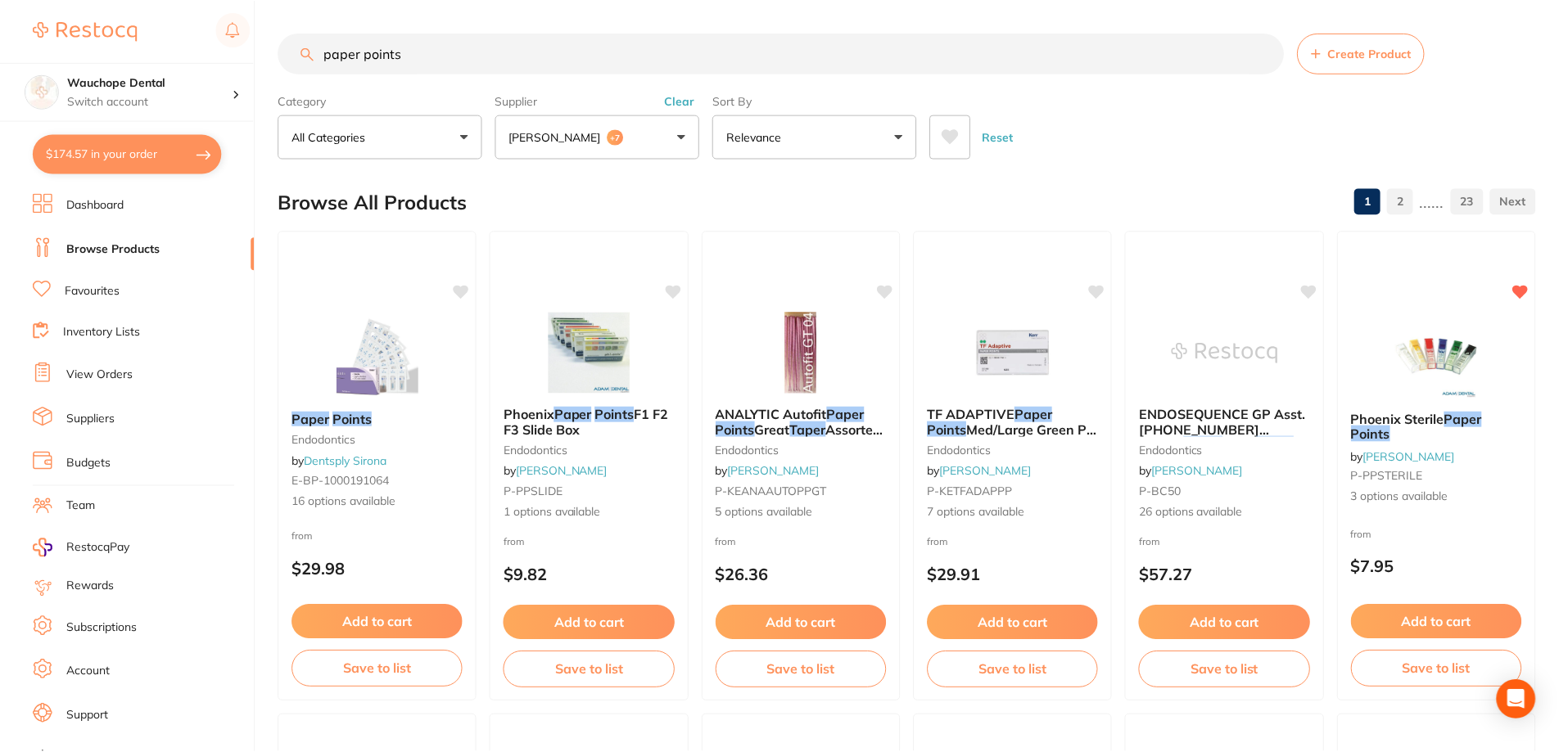
scroll to position [2129, 0]
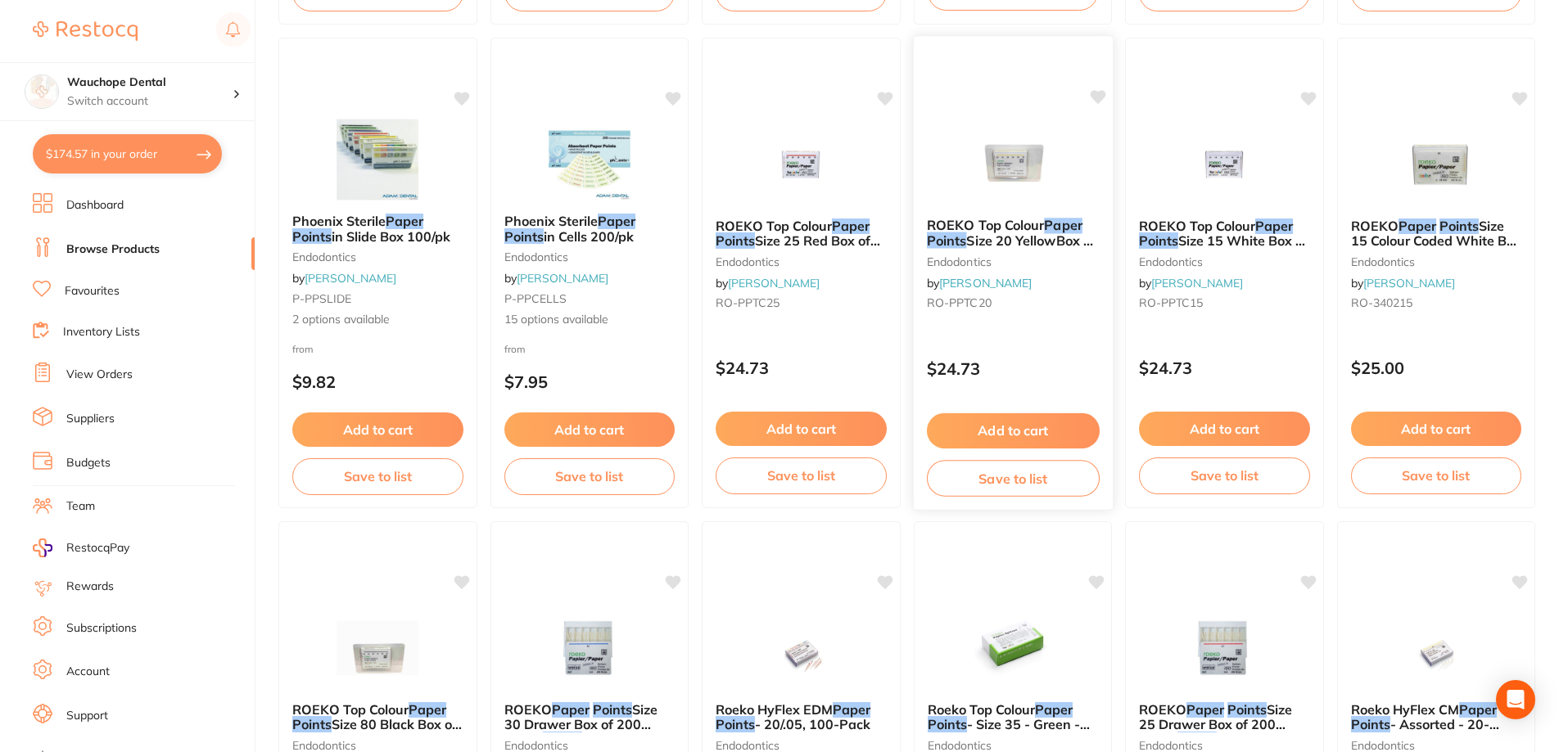
click at [1039, 153] on img at bounding box center [1012, 163] width 108 height 83
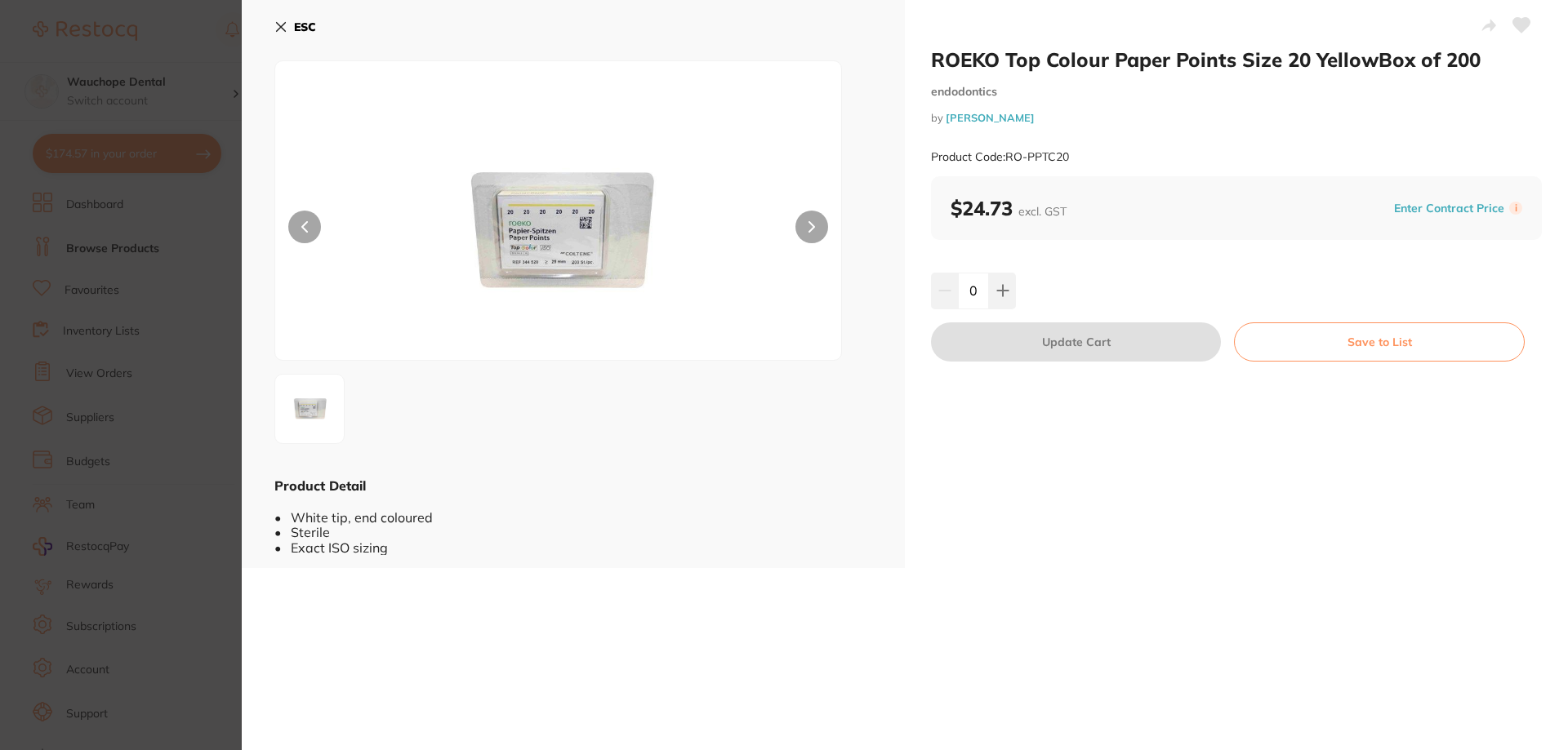
click at [281, 21] on icon at bounding box center [281, 27] width 13 height 13
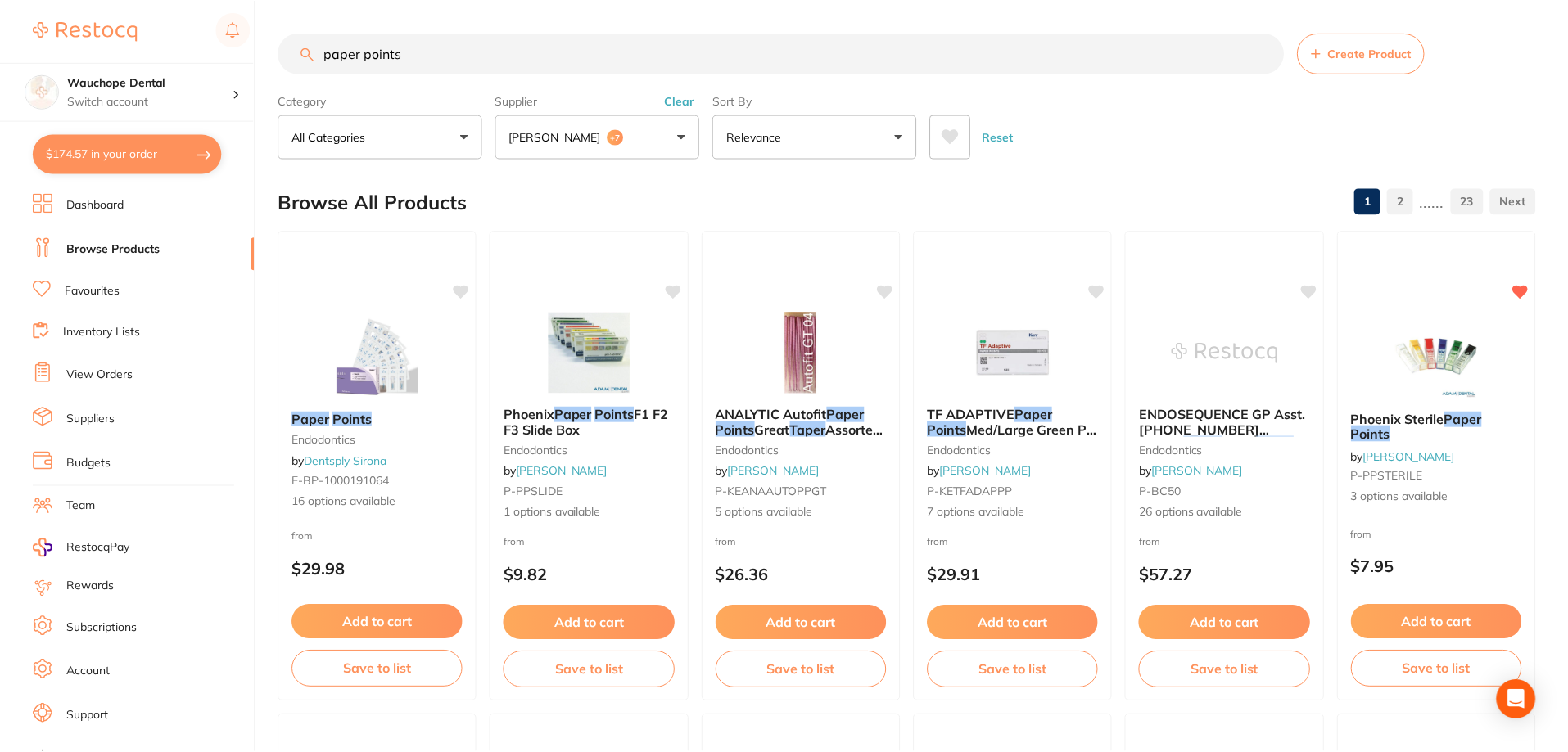
scroll to position [2129, 0]
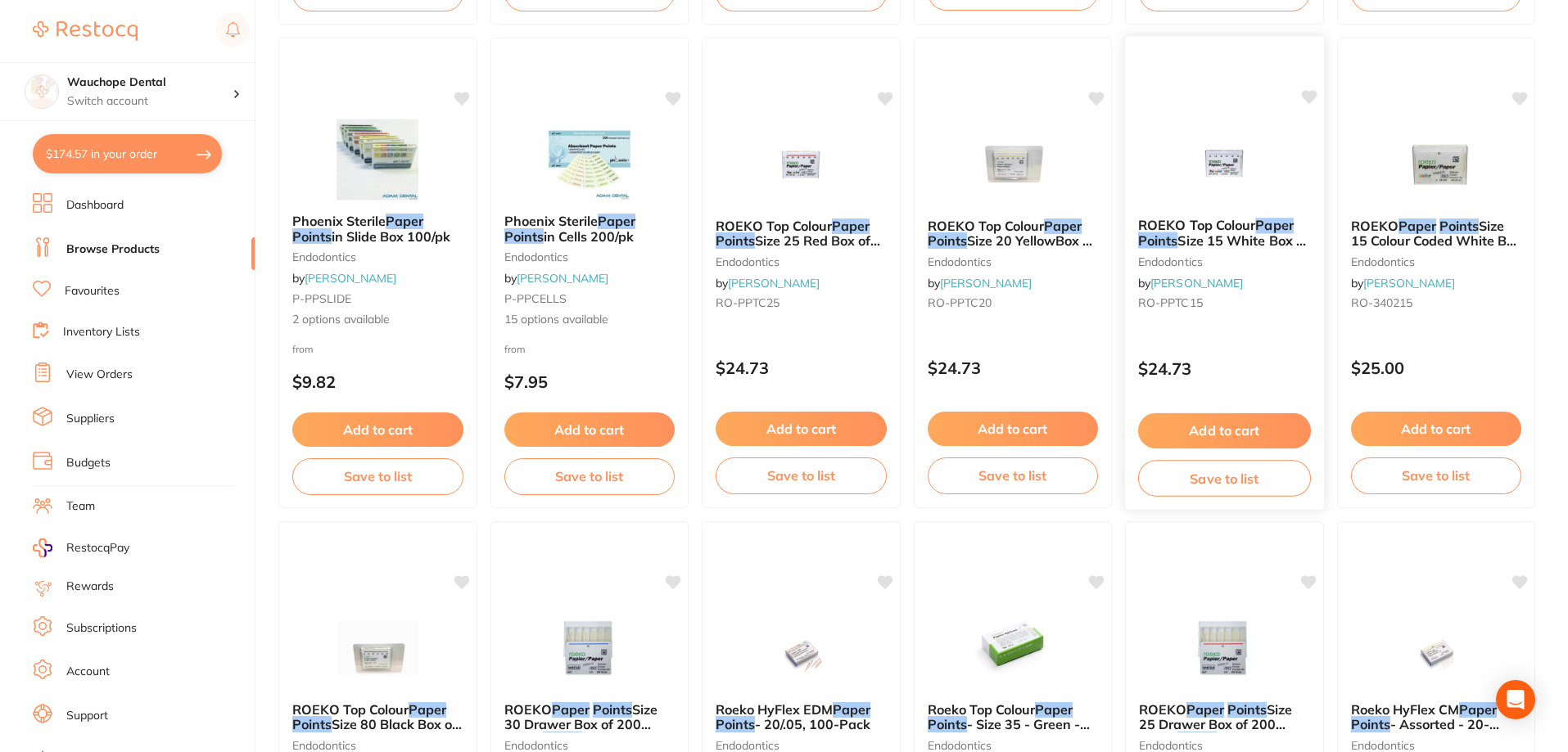
click at [1268, 177] on img at bounding box center [1224, 163] width 108 height 83
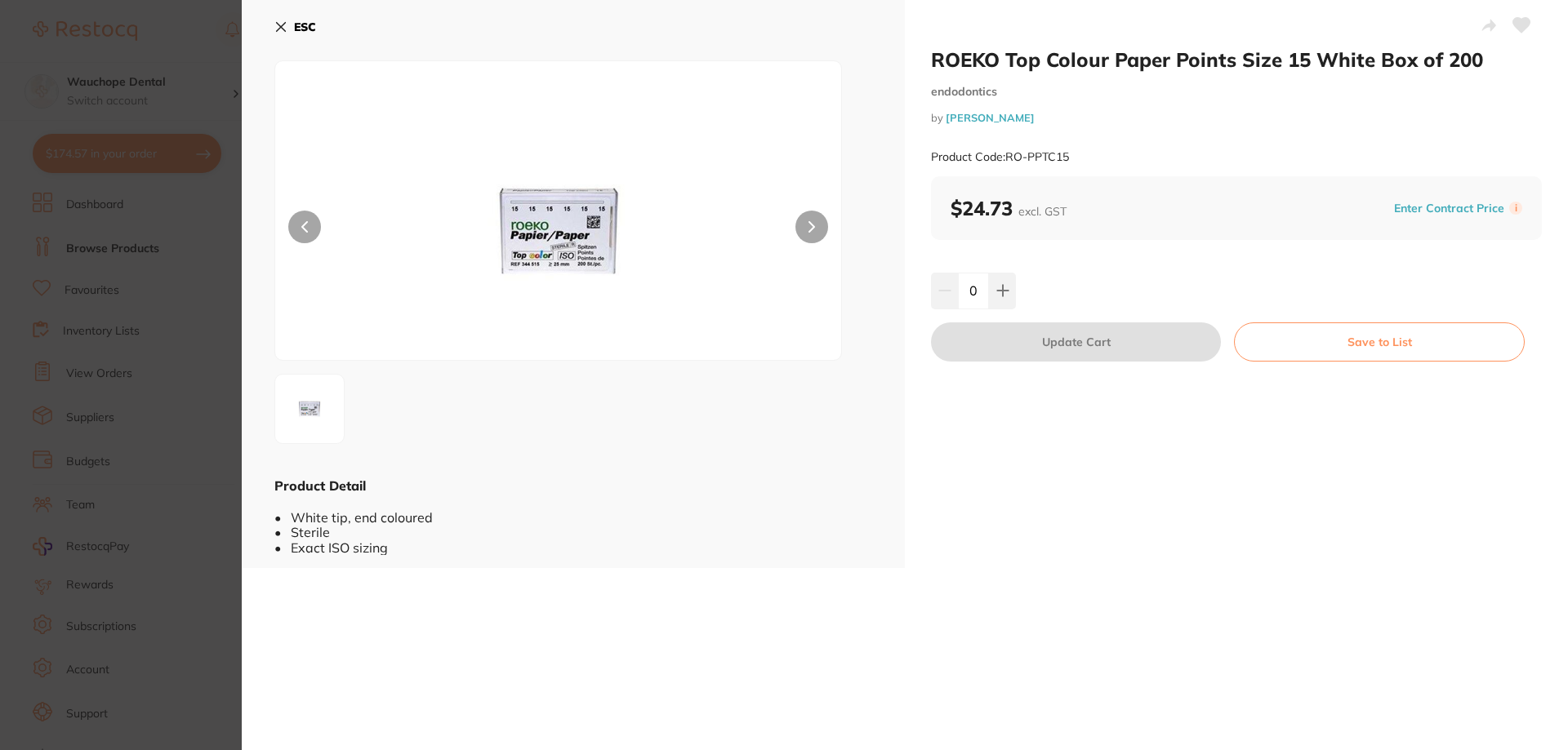
click at [259, 26] on div "ESC Product Detail • White tip, end coloured • Sterile • Exact ISO sizing" at bounding box center [573, 284] width 663 height 568
click at [271, 25] on div "ESC Product Detail • White tip, end coloured • Sterile • Exact ISO sizing" at bounding box center [573, 284] width 663 height 568
click at [281, 25] on icon at bounding box center [281, 27] width 13 height 13
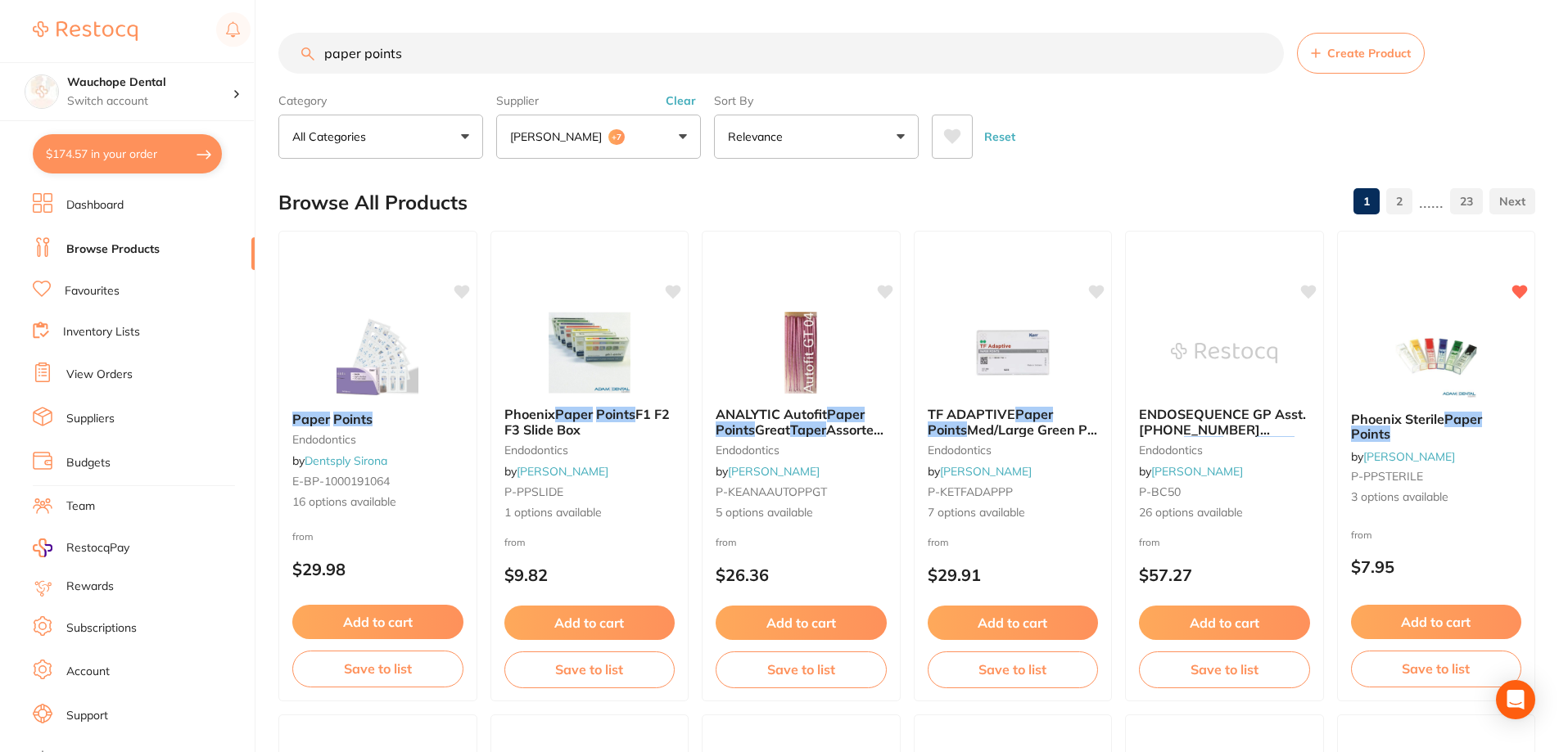
click at [465, 67] on input "paper points" at bounding box center [781, 53] width 1006 height 41
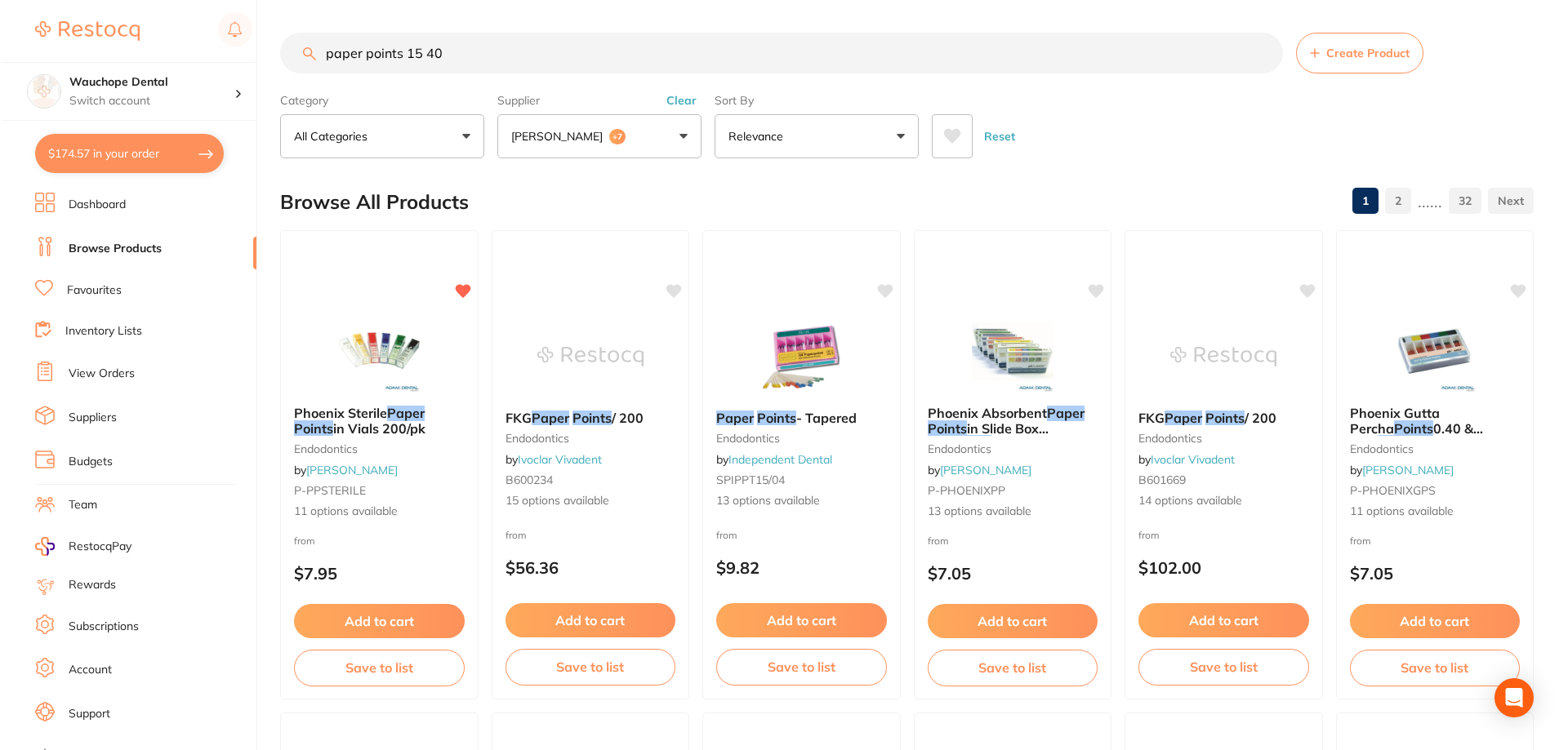
scroll to position [1330, 0]
type input "paper points 15 40"
click at [365, 360] on img at bounding box center [376, 351] width 107 height 83
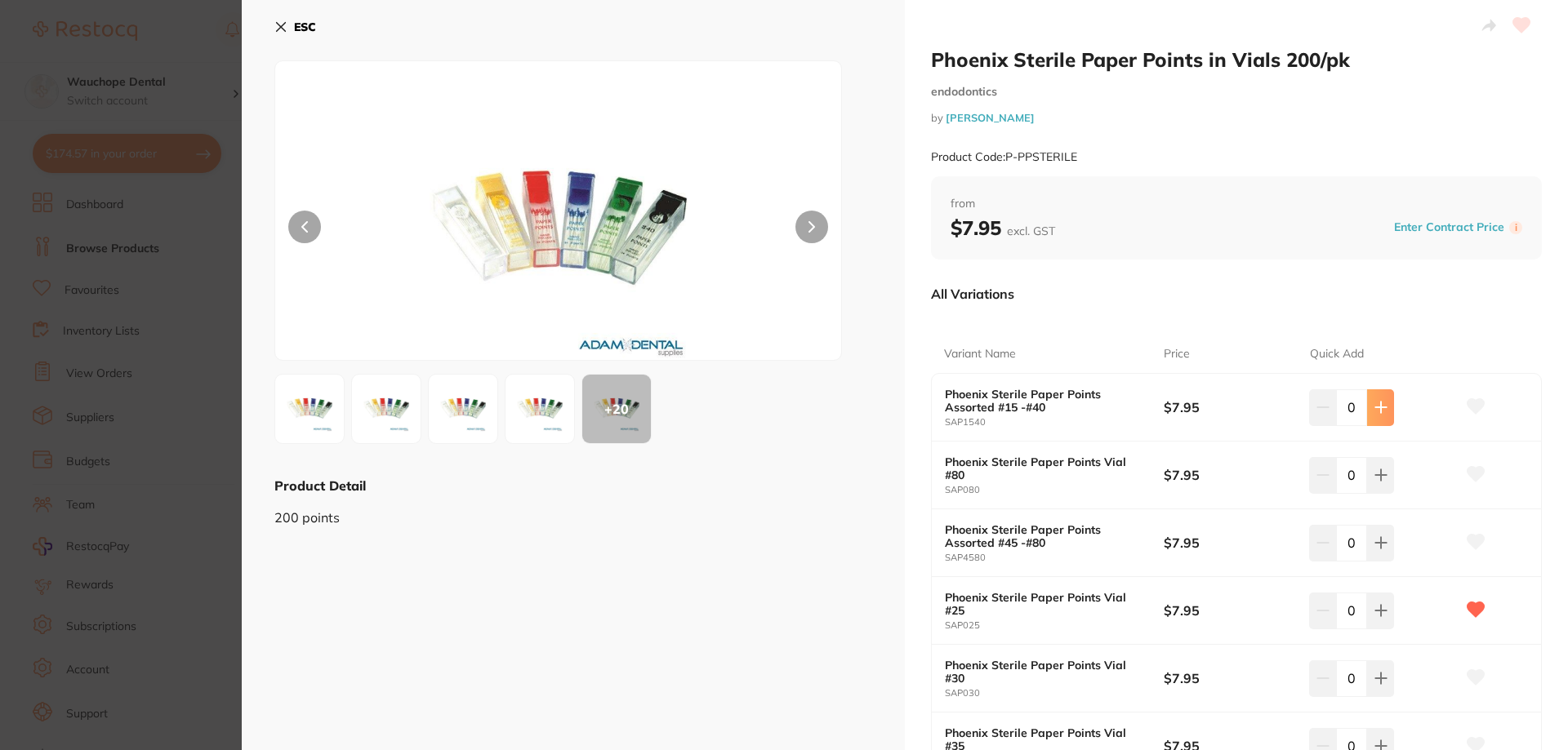
click at [1372, 420] on button at bounding box center [1381, 407] width 27 height 36
click at [1389, 406] on button at bounding box center [1381, 407] width 27 height 36
type input "2"
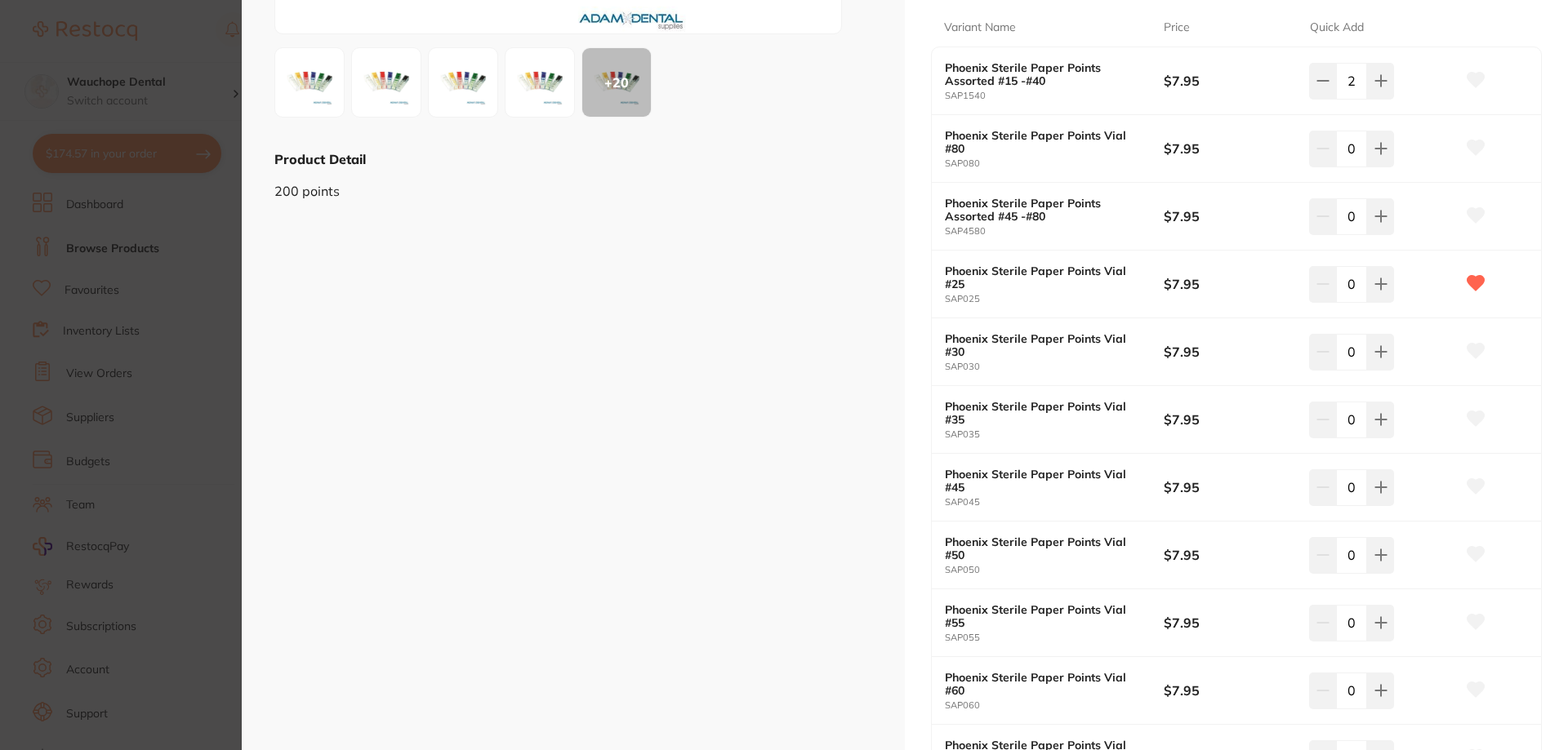
scroll to position [500, 0]
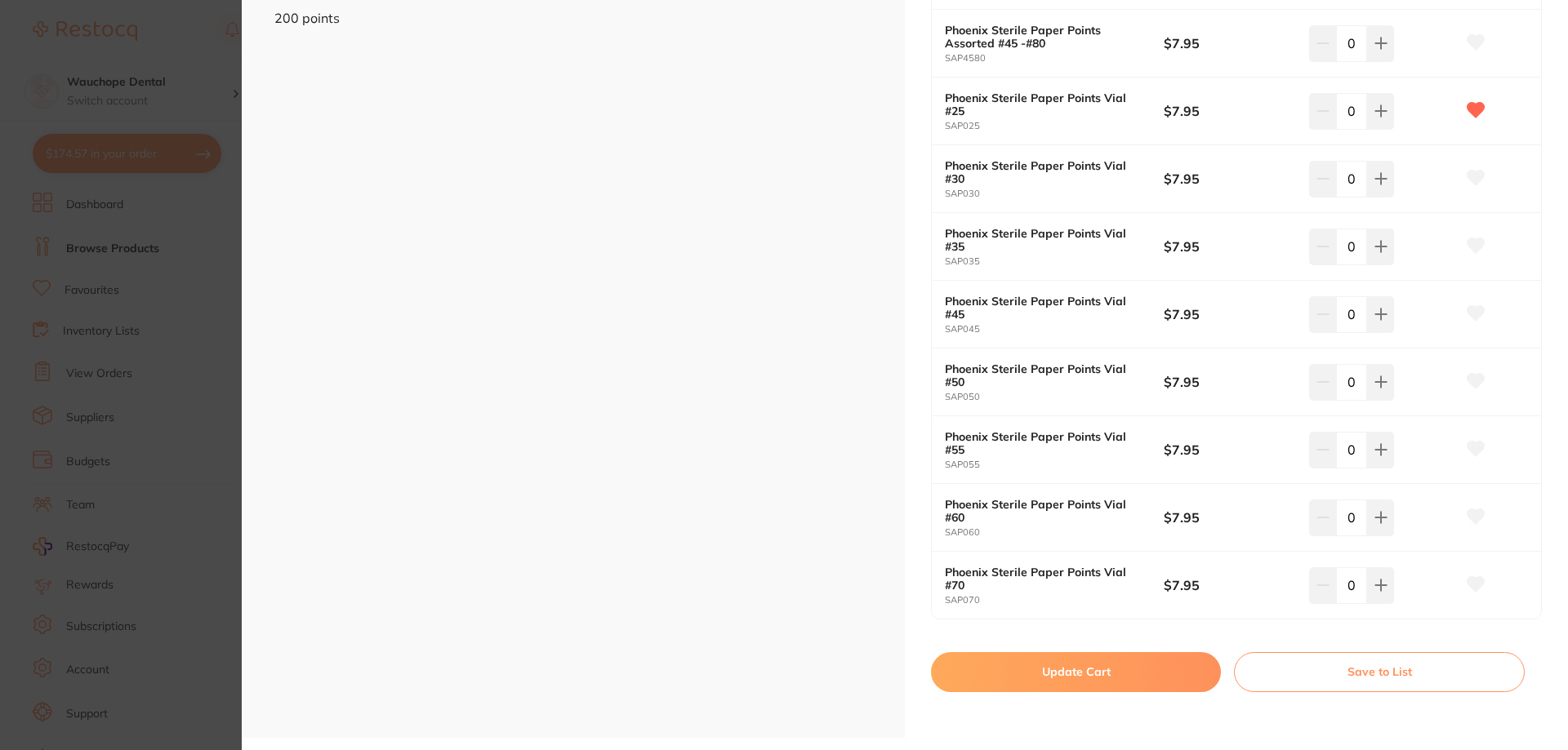
click at [1140, 670] on button "Update Cart" at bounding box center [1076, 672] width 290 height 39
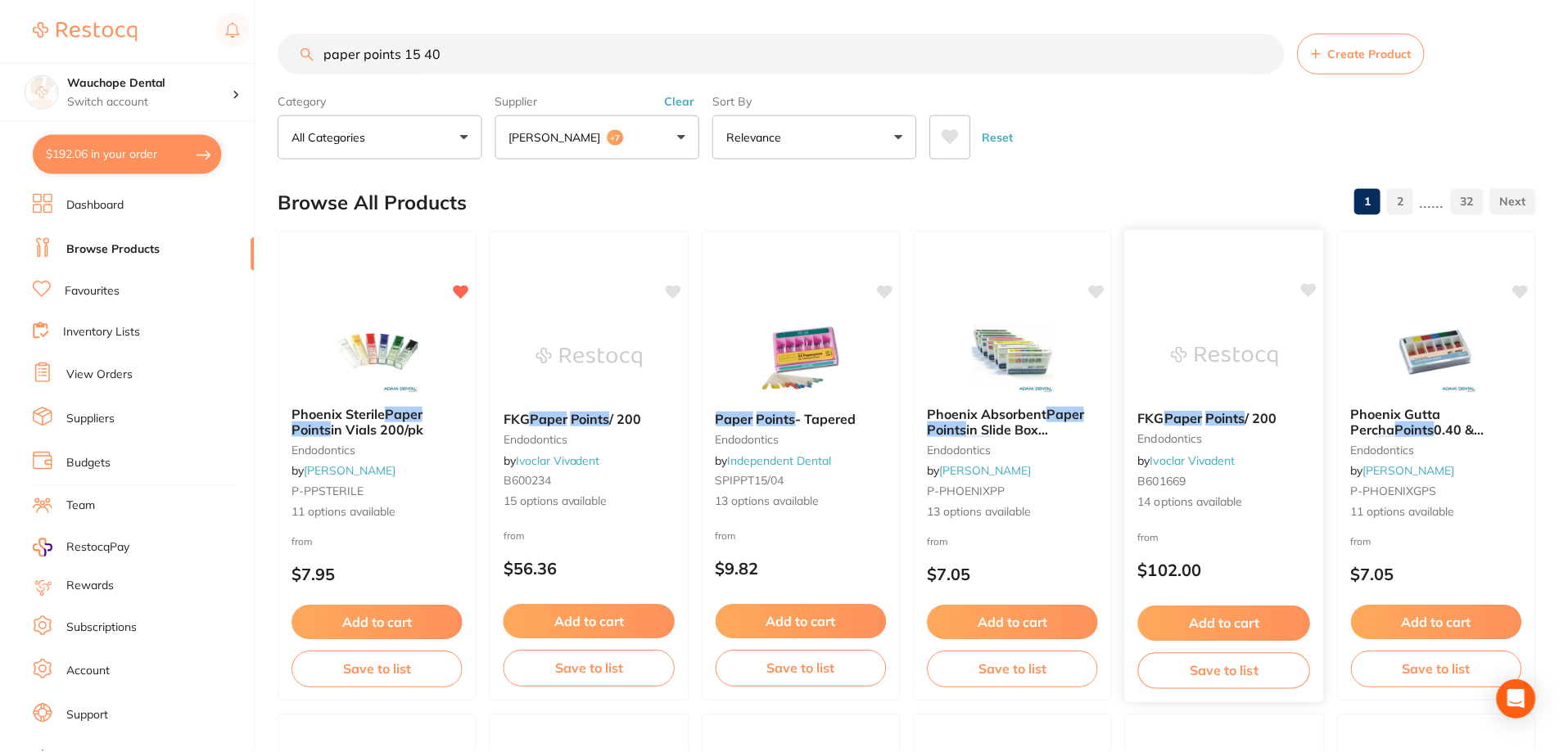
scroll to position [12, 0]
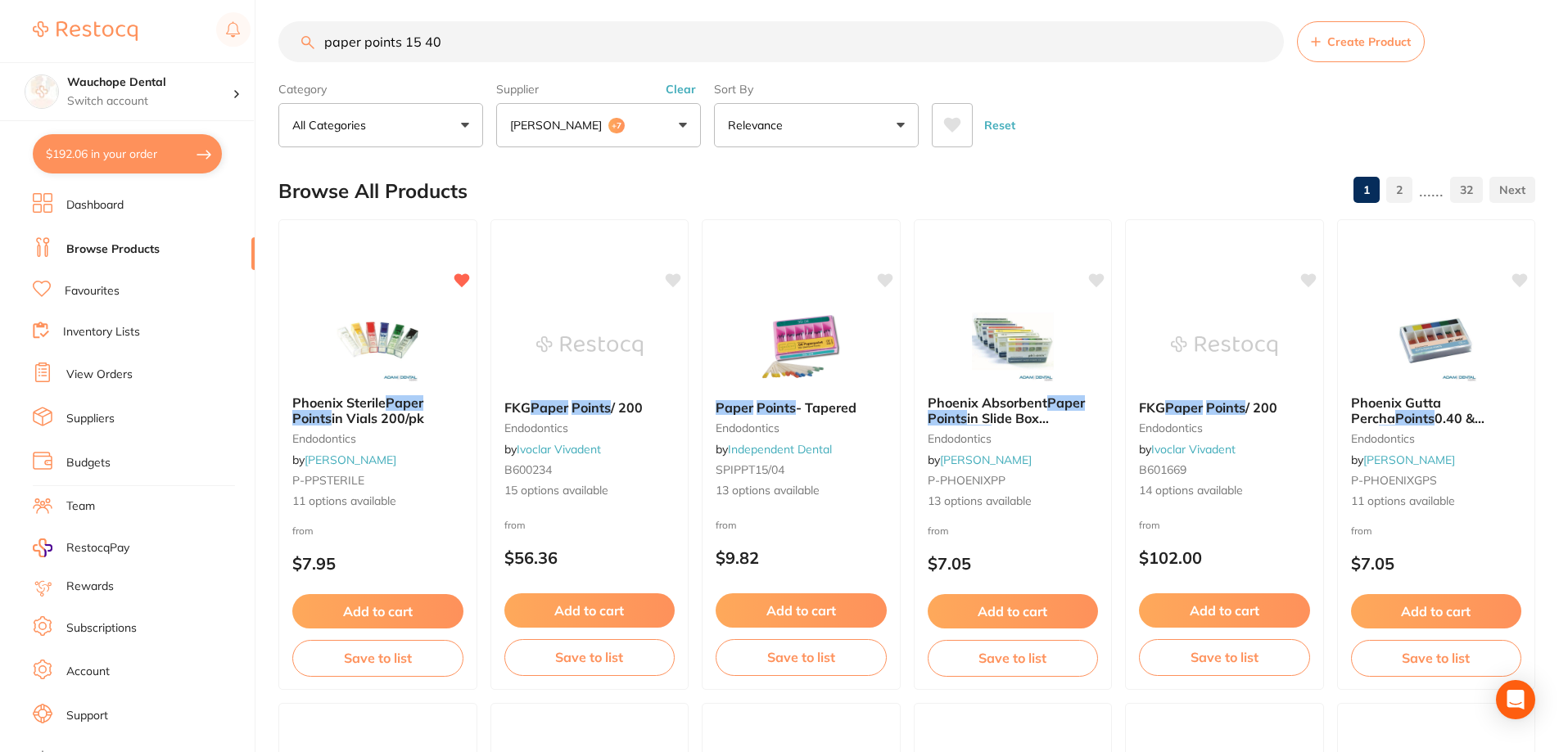
click at [497, 46] on input "paper points 15 40" at bounding box center [781, 42] width 1006 height 41
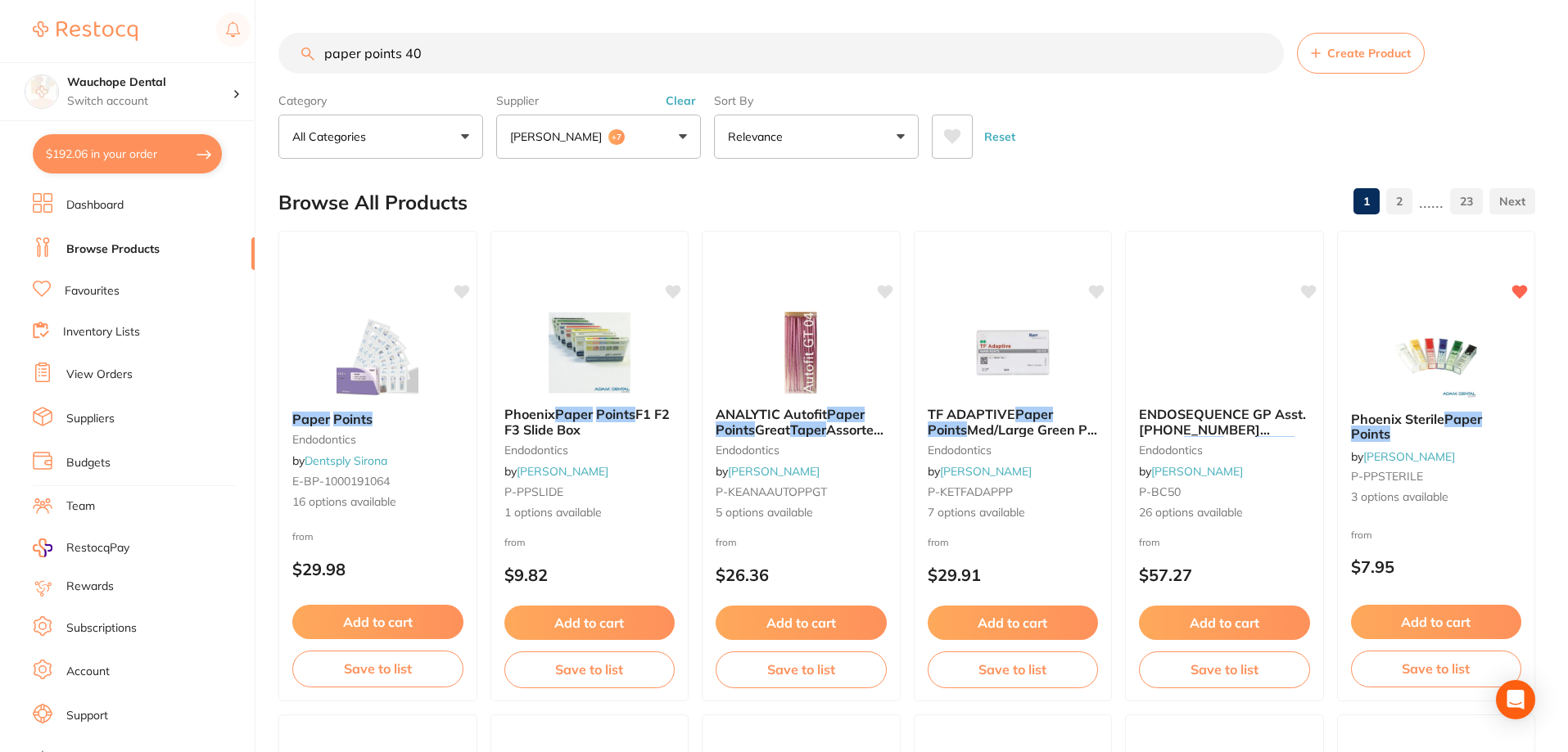
scroll to position [935, 0]
type input "paper points 40 80"
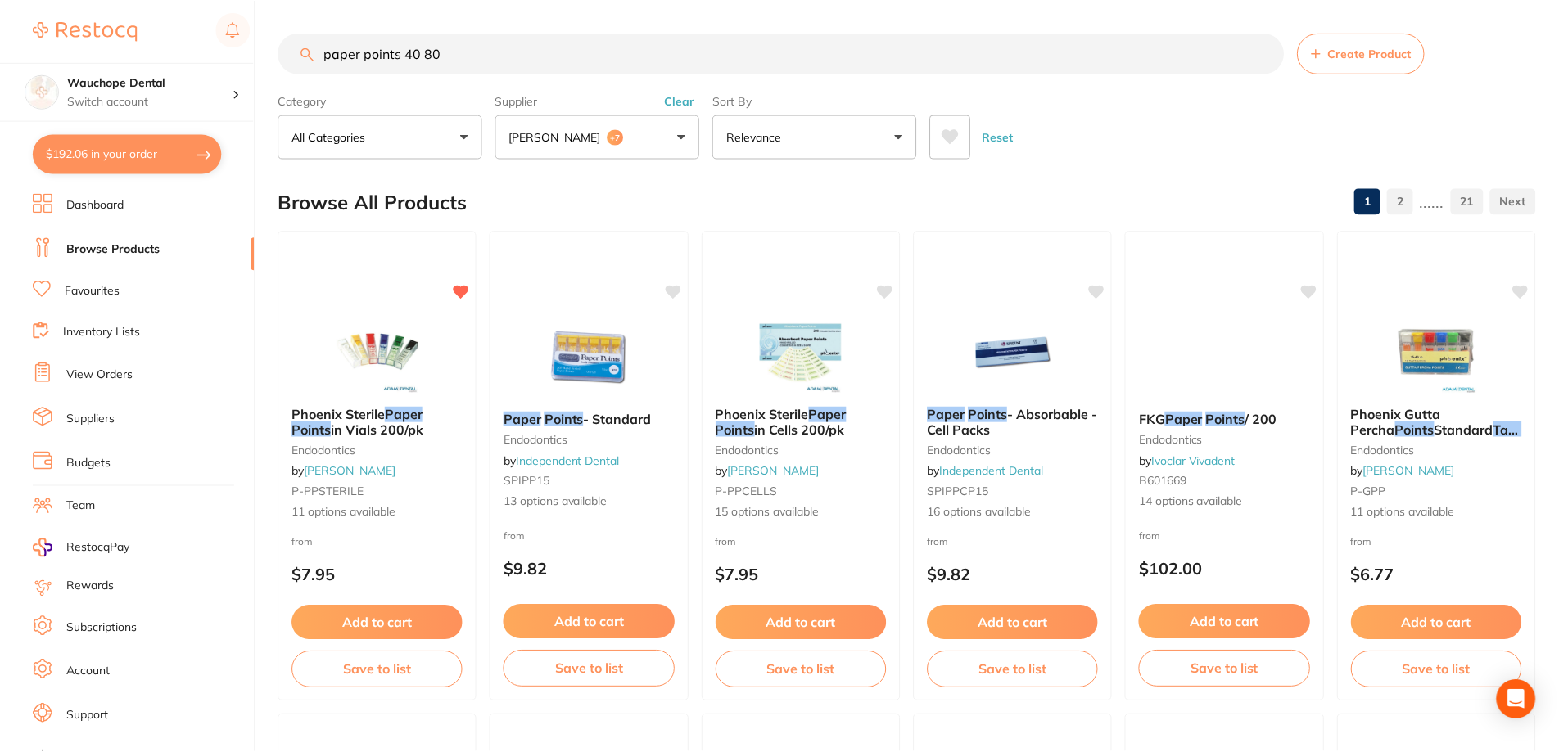
scroll to position [1185, 0]
